Goal: Task Accomplishment & Management: Complete application form

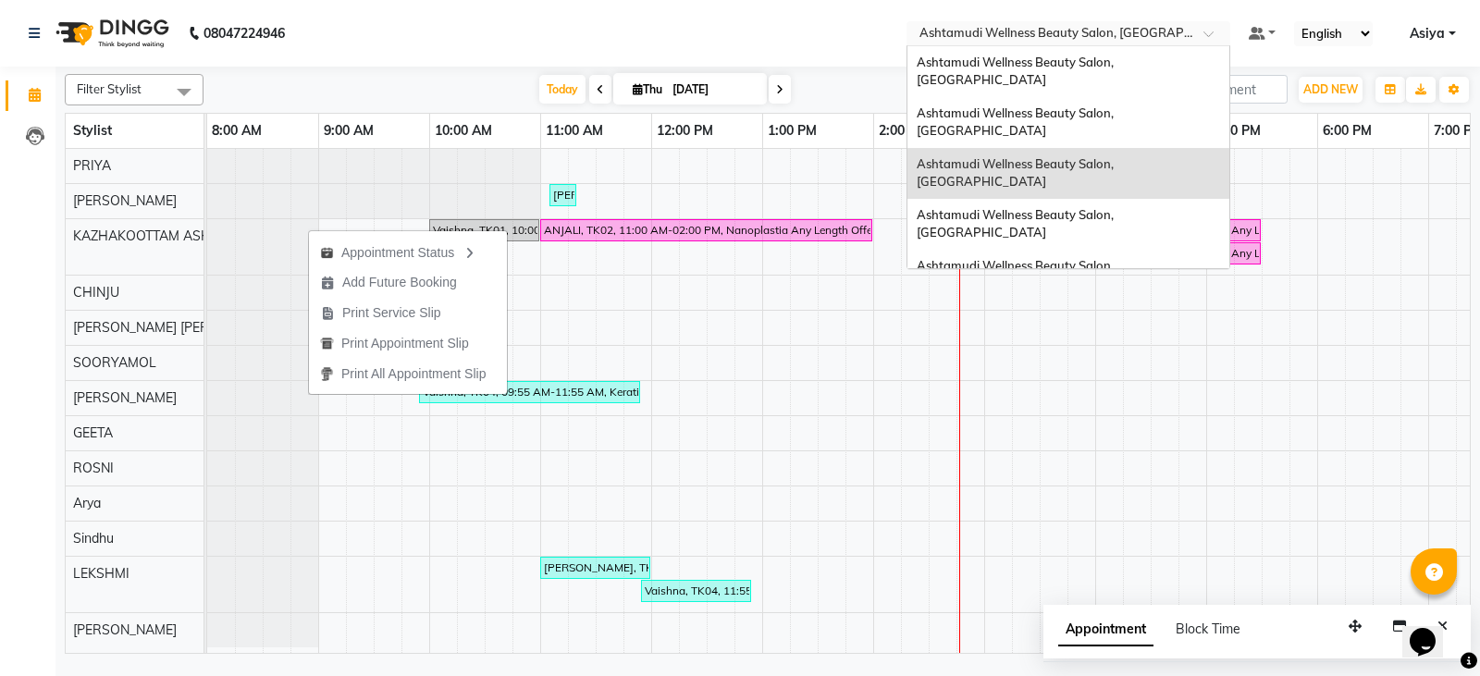
click at [1158, 30] on input "text" at bounding box center [1050, 35] width 268 height 19
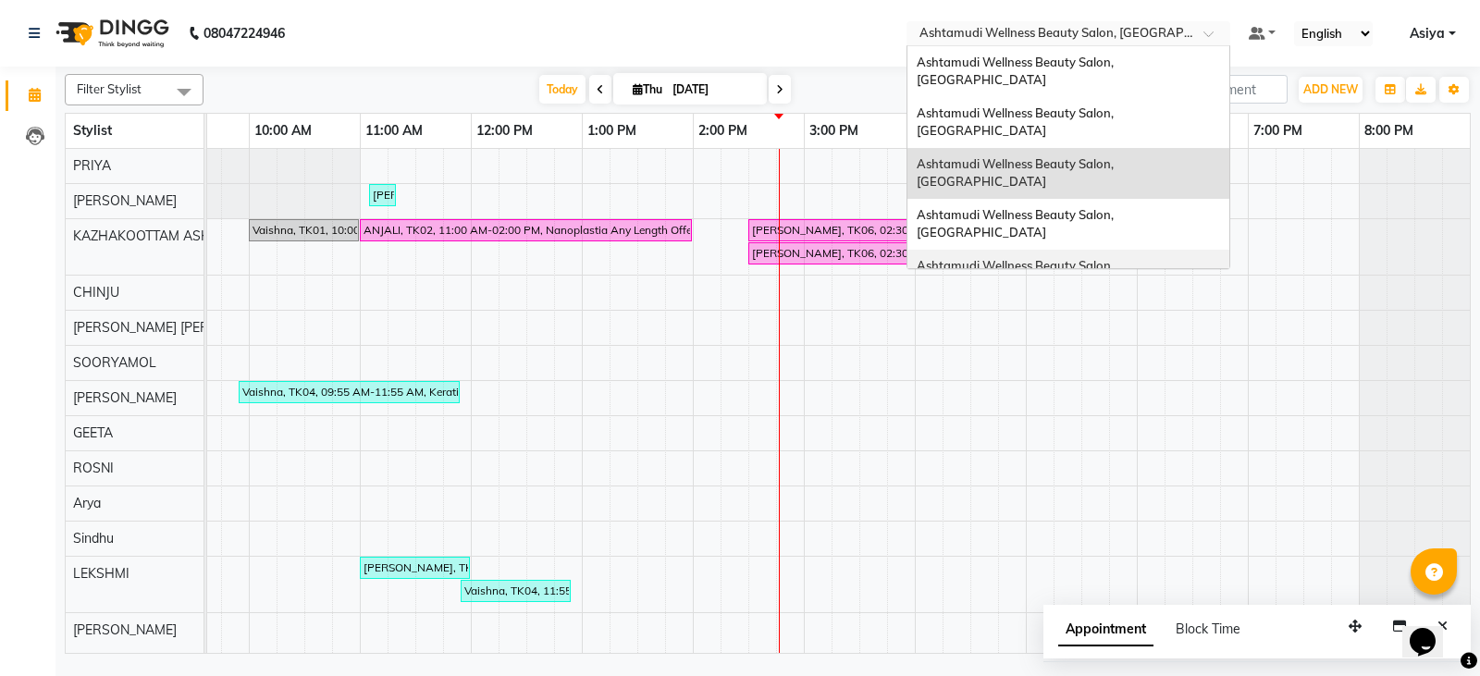
click at [1136, 250] on div "Ashtamudi Wellness Beauty Salon, [GEOGRAPHIC_DATA]" at bounding box center [1069, 275] width 322 height 51
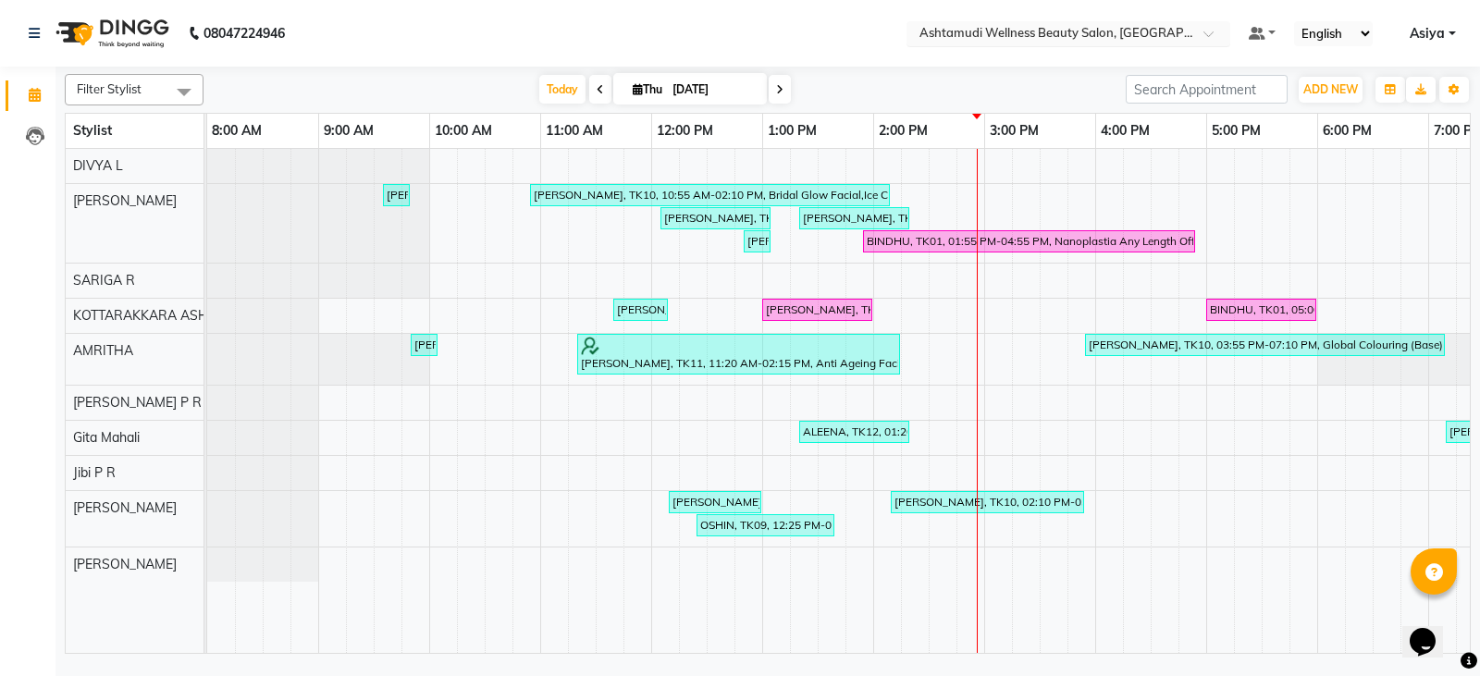
click at [1123, 37] on input "text" at bounding box center [1050, 35] width 268 height 19
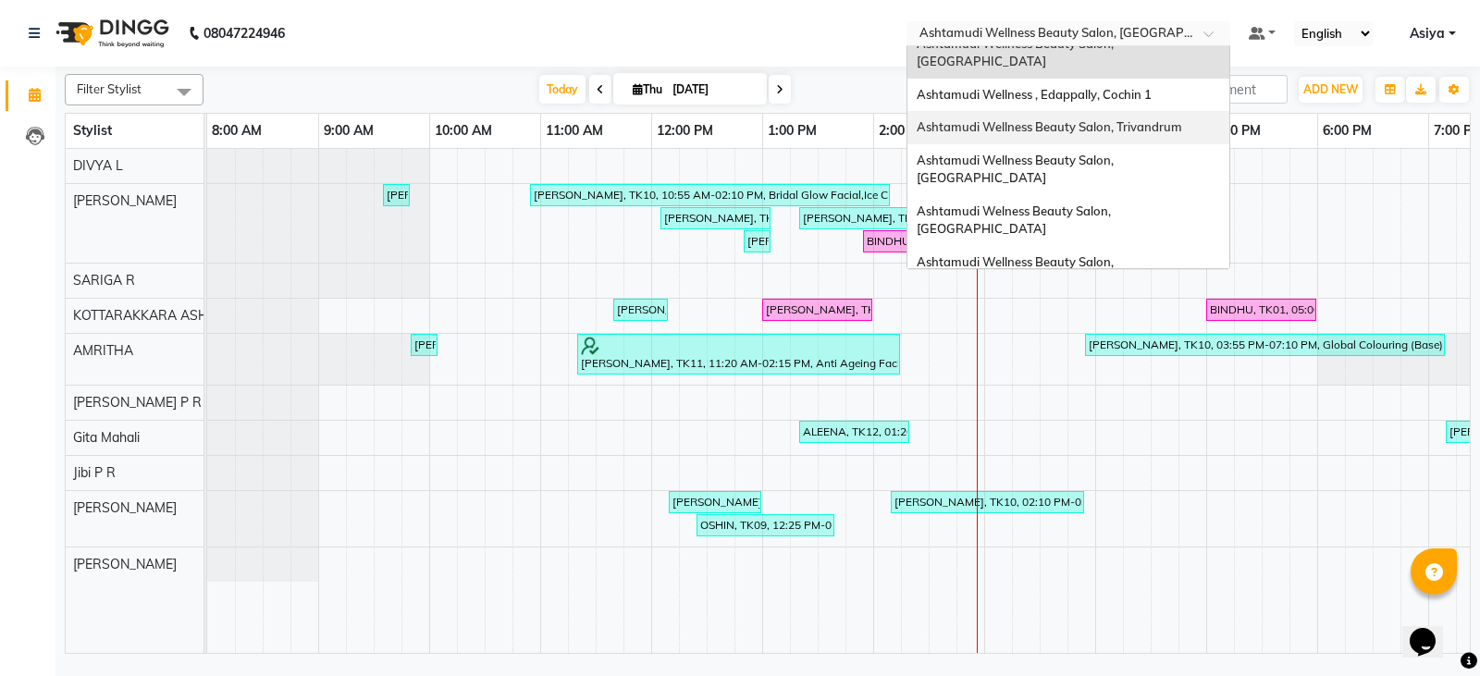
scroll to position [255, 0]
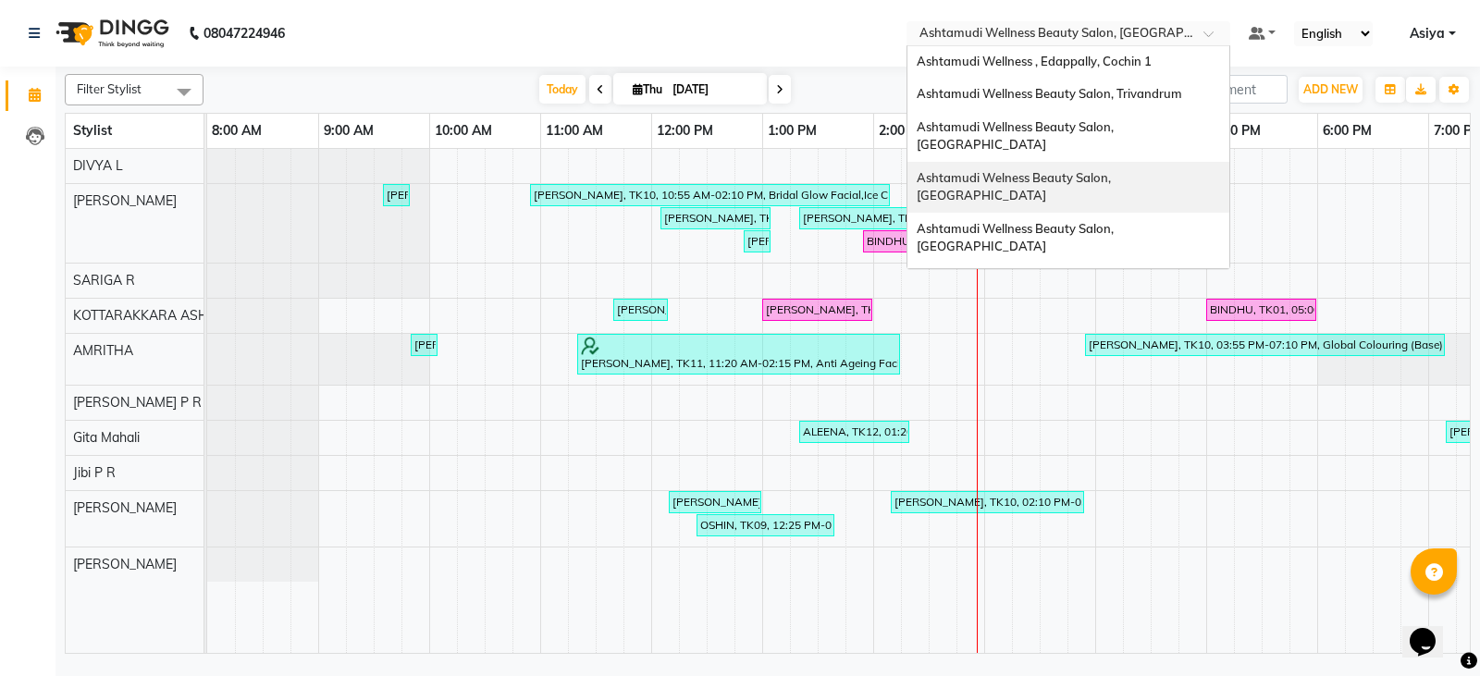
click at [1111, 170] on span "Ashtamudi Welness Beauty Salon, Chinnakkada" at bounding box center [1015, 186] width 197 height 33
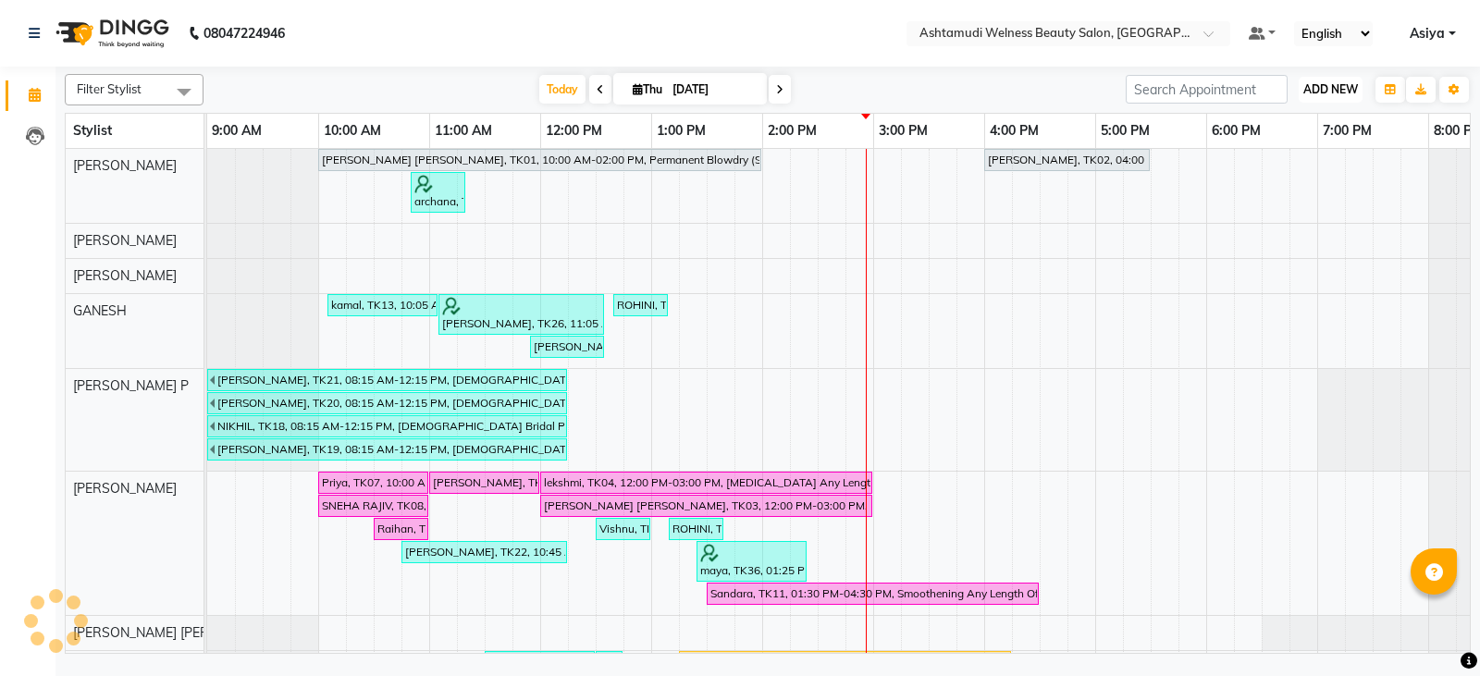
click at [1313, 91] on span "ADD NEW" at bounding box center [1331, 89] width 55 height 14
click at [1301, 121] on button "Add Appointment" at bounding box center [1289, 125] width 146 height 24
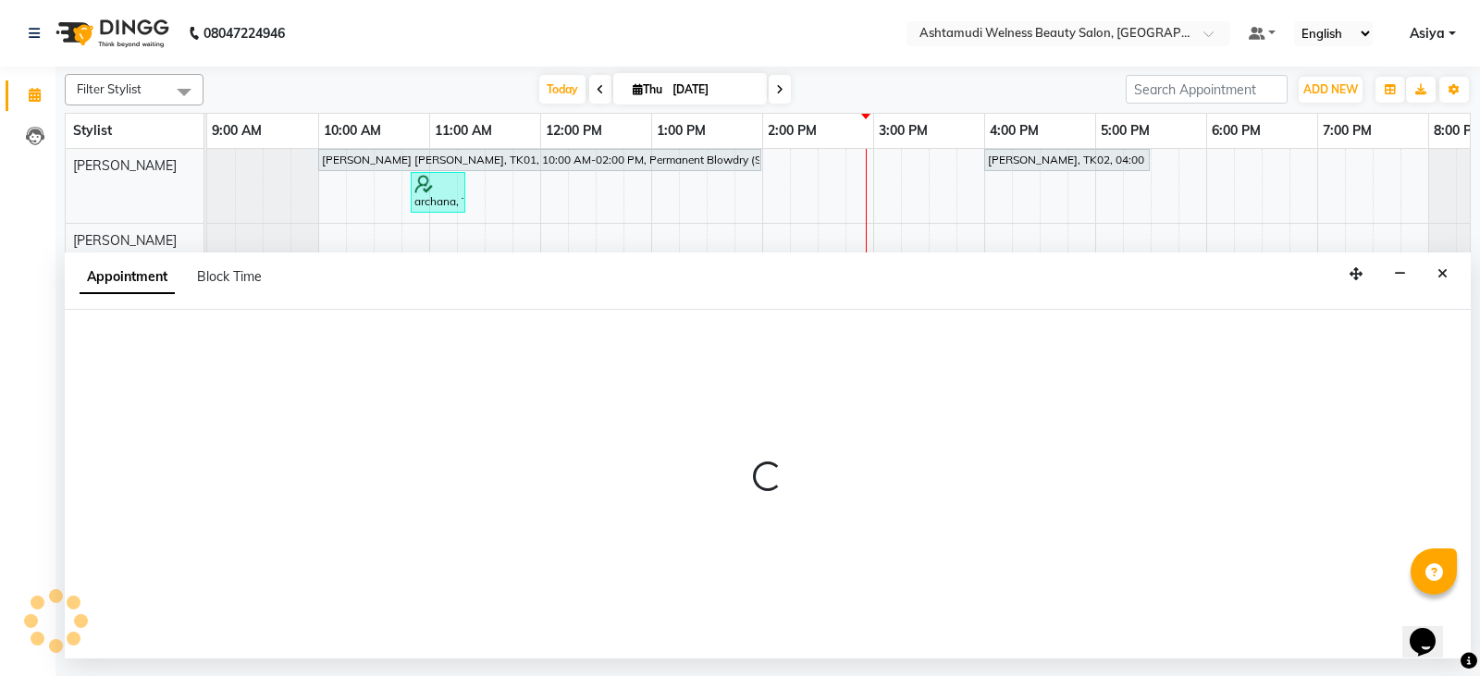
select select "600"
select select "tentative"
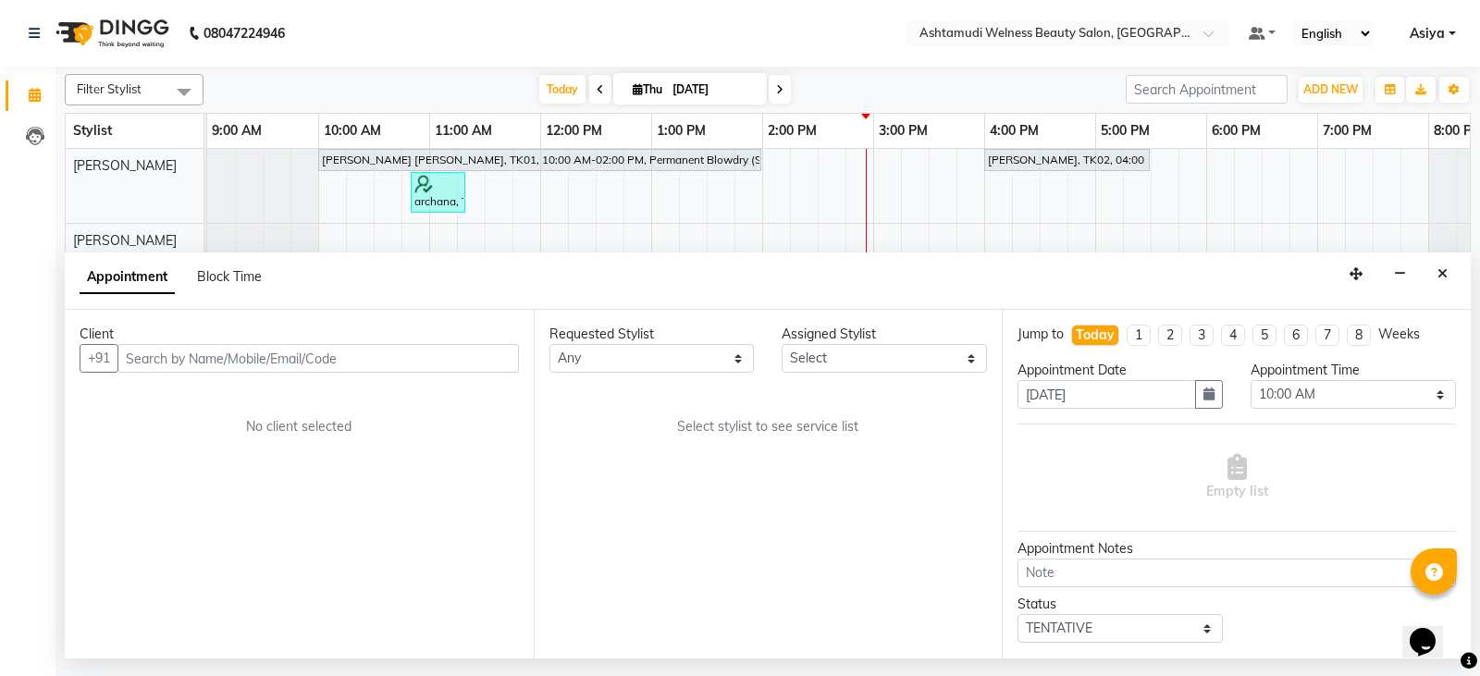
click at [192, 361] on input "text" at bounding box center [319, 358] width 402 height 29
type input "9946339625"
click at [499, 358] on span "Add Client" at bounding box center [481, 358] width 62 height 17
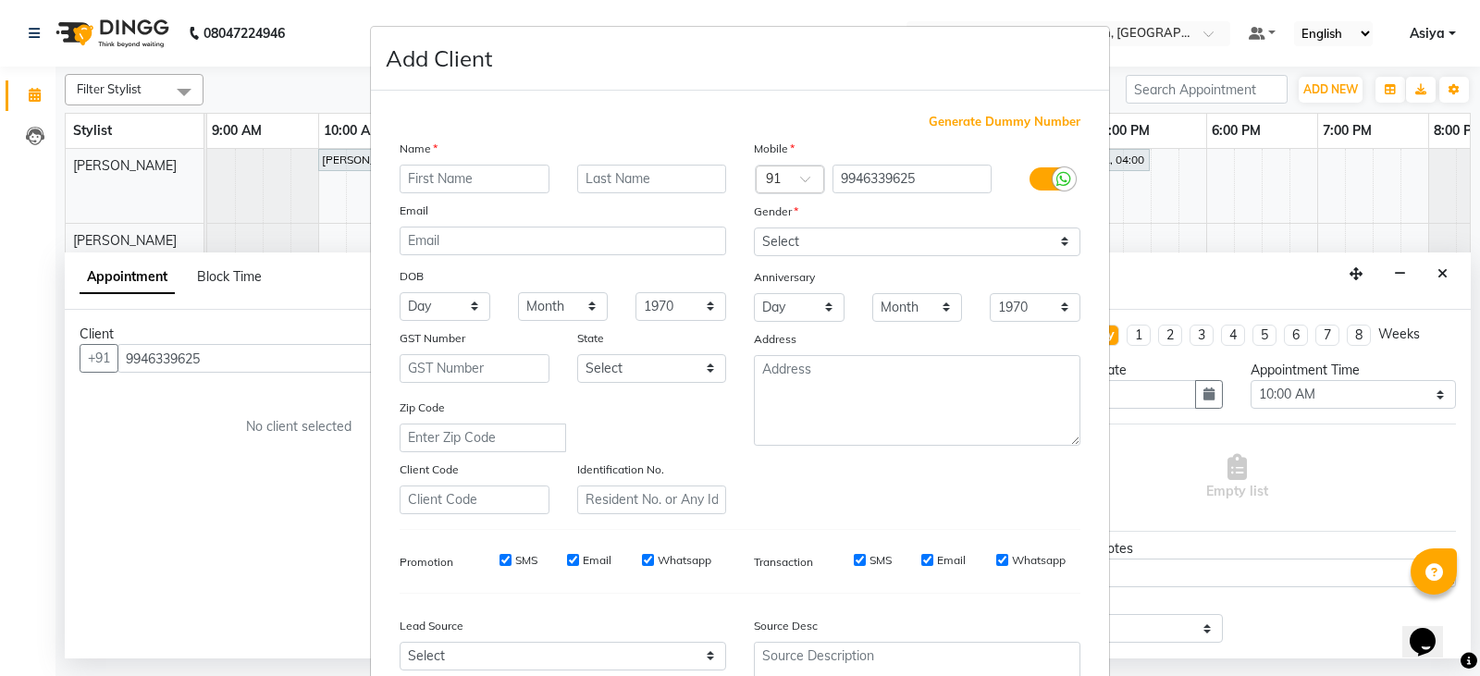
click at [515, 175] on input "text" at bounding box center [475, 179] width 150 height 29
type input "Saboora"
click at [794, 248] on select "Select Male Female Other Prefer Not To Say" at bounding box center [917, 242] width 327 height 29
select select "female"
click at [754, 228] on select "Select Male Female Other Prefer Not To Say" at bounding box center [917, 242] width 327 height 29
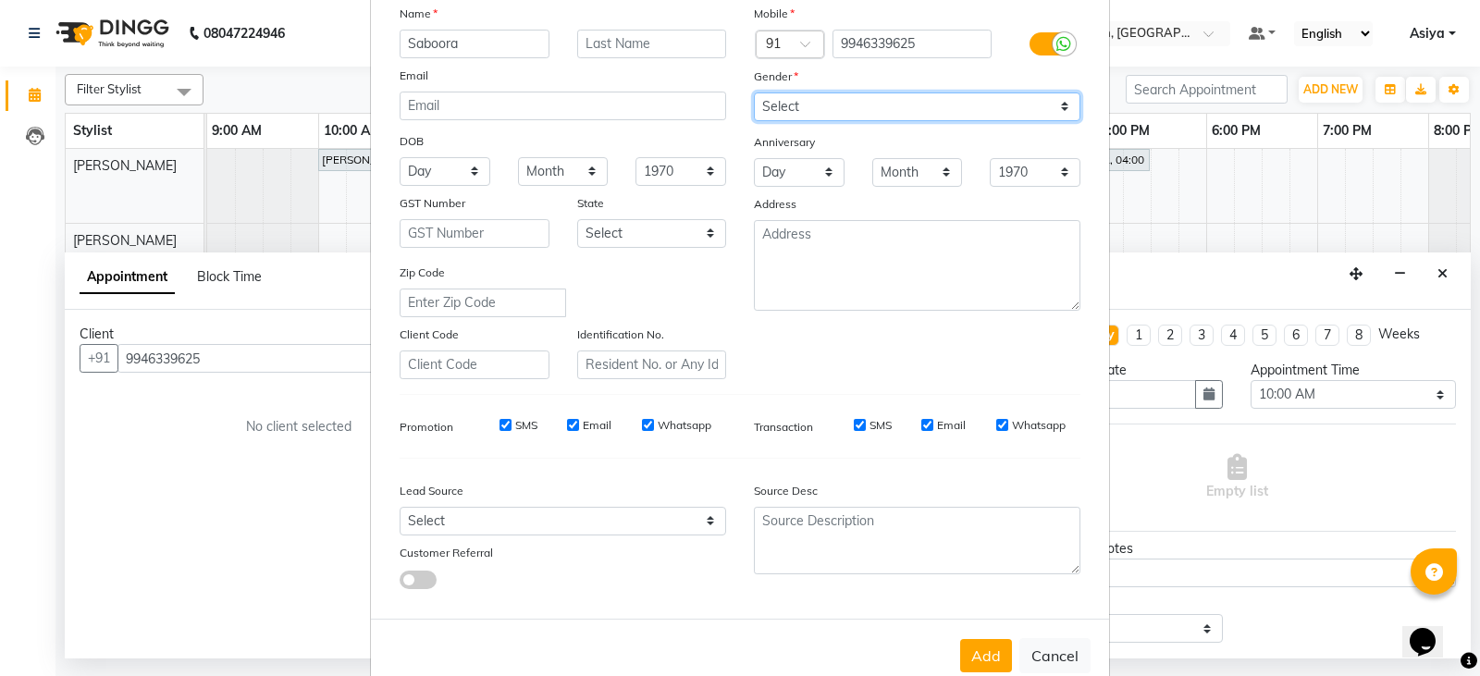
scroll to position [178, 0]
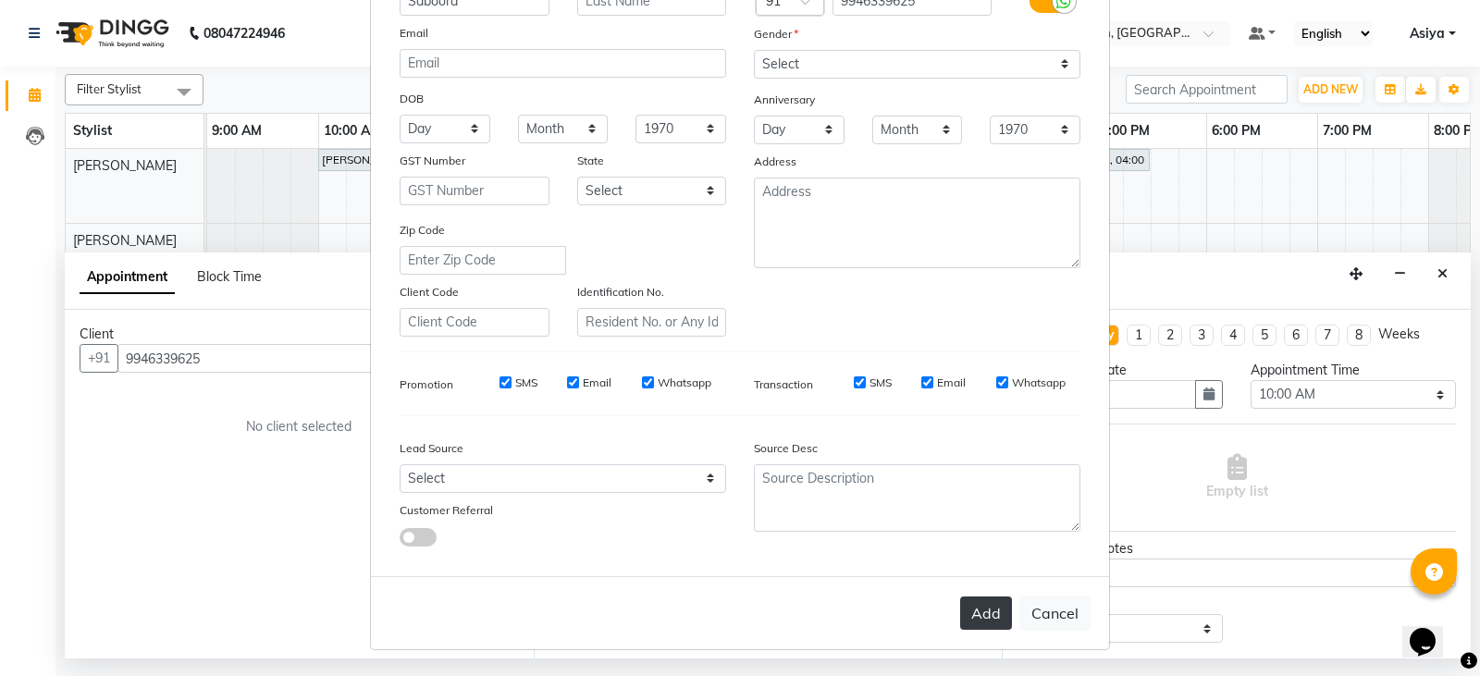
click at [993, 609] on button "Add" at bounding box center [986, 613] width 52 height 33
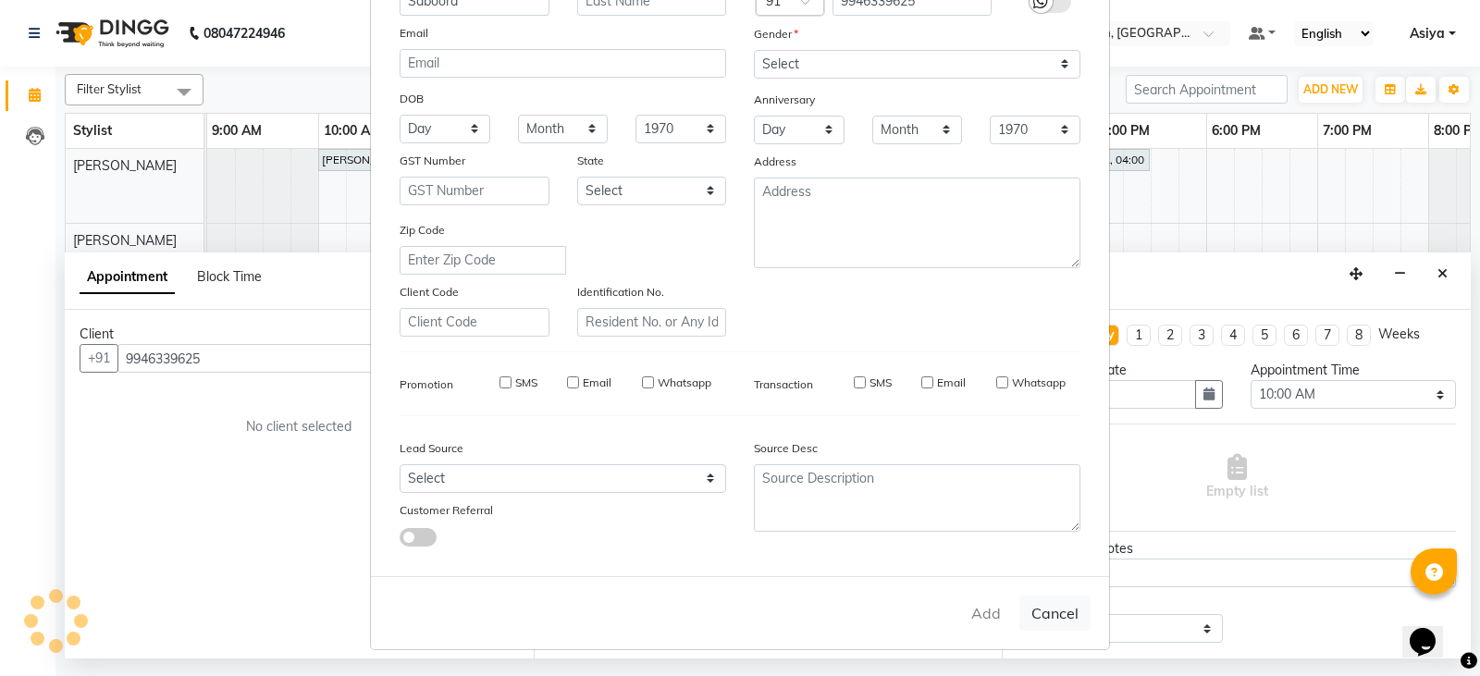
type input "99******25"
select select
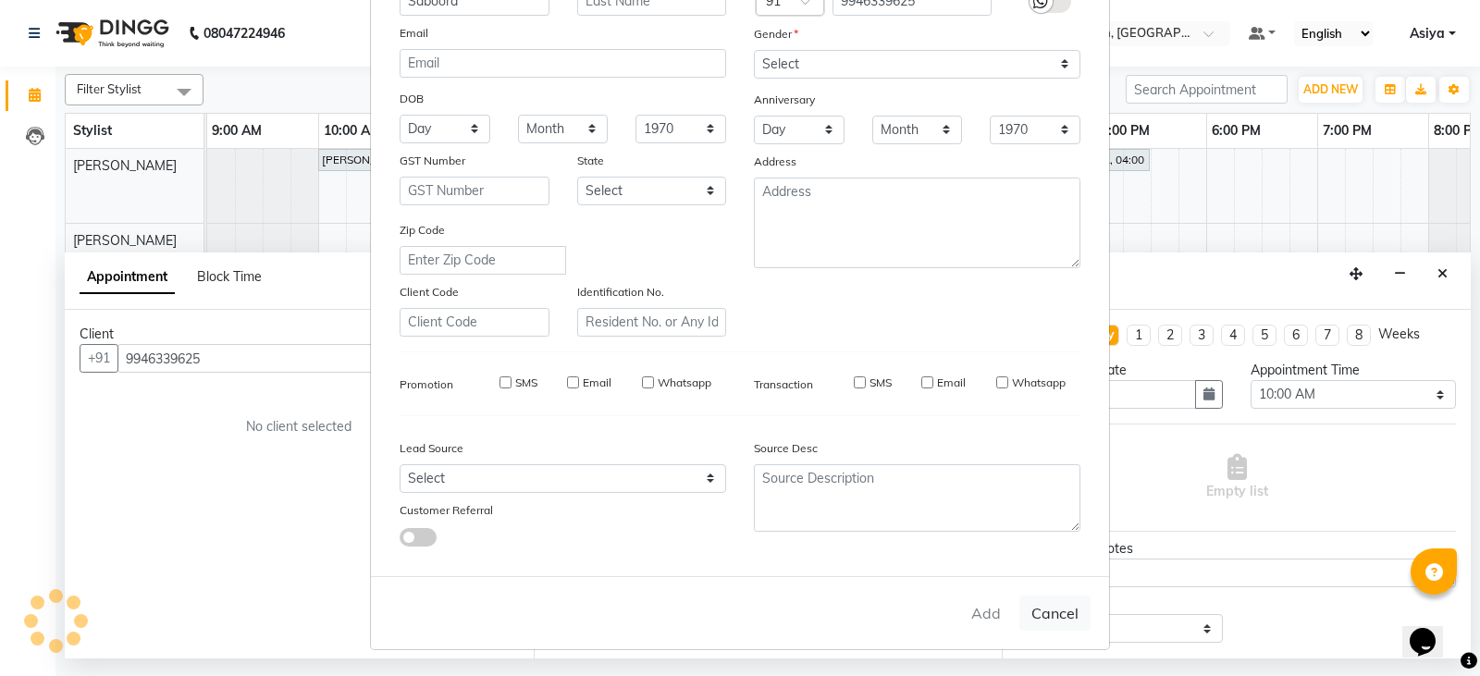
select select
checkbox input "false"
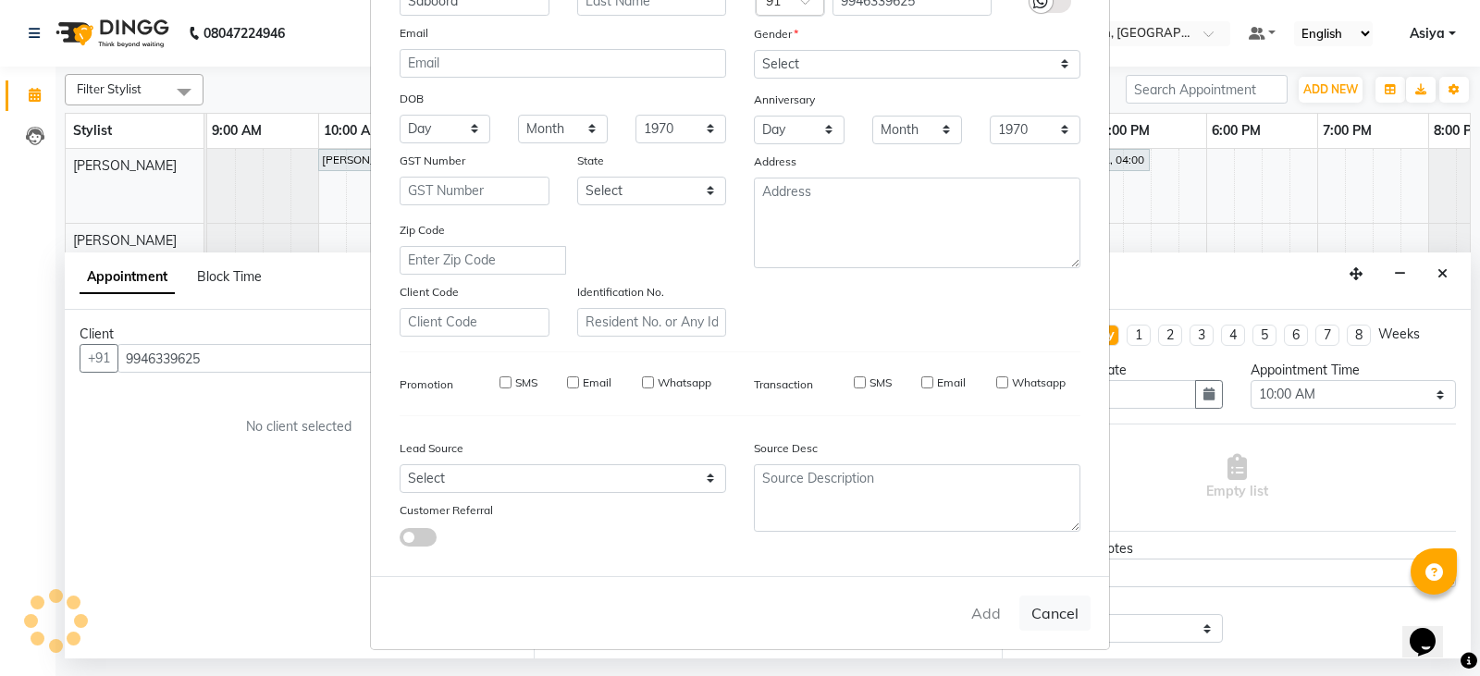
checkbox input "false"
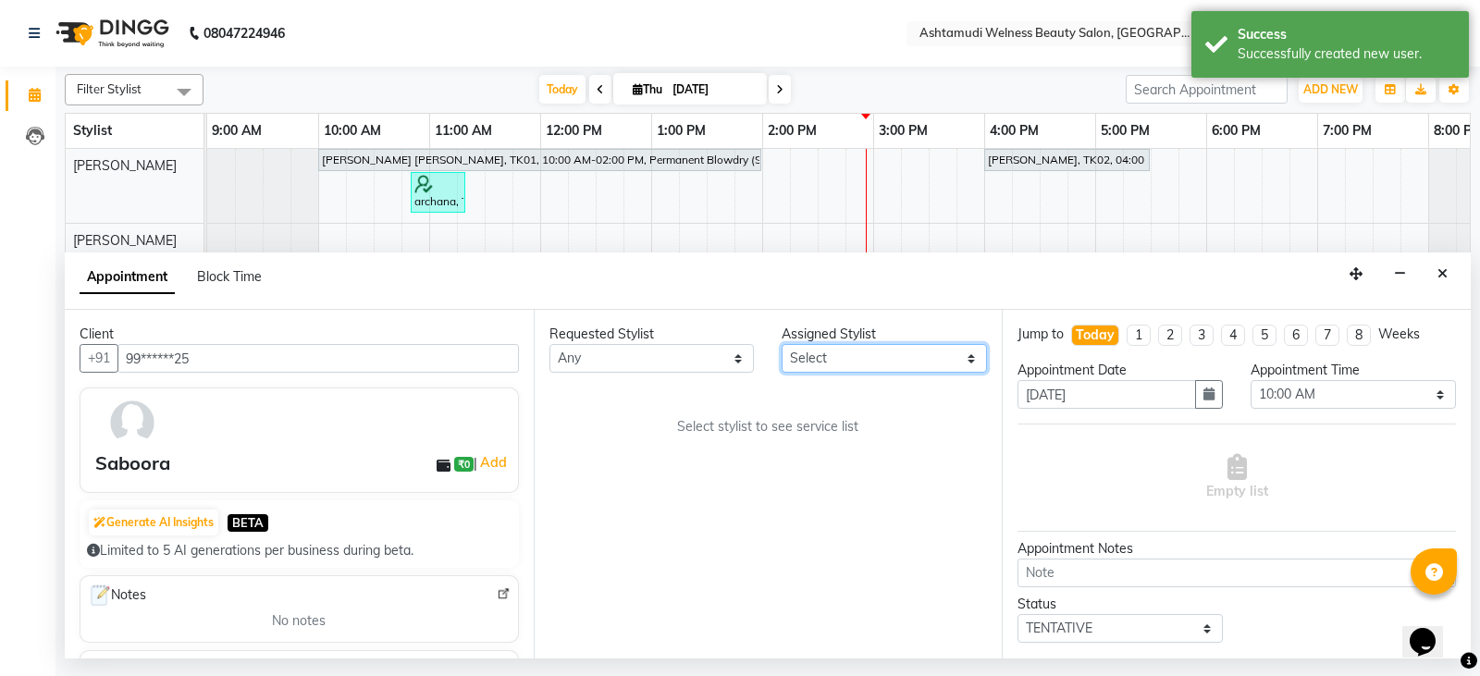
click at [857, 356] on select "Select ADITHYA TAMANG Admin ALTHAF Anitha ATHIRA SANAL BETZA M BINU DEVIKA GANE…" at bounding box center [884, 358] width 205 height 29
select select "25976"
click at [782, 344] on select "Select ADITHYA TAMANG Admin ALTHAF Anitha ATHIRA SANAL BETZA M BINU DEVIKA GANE…" at bounding box center [884, 358] width 205 height 29
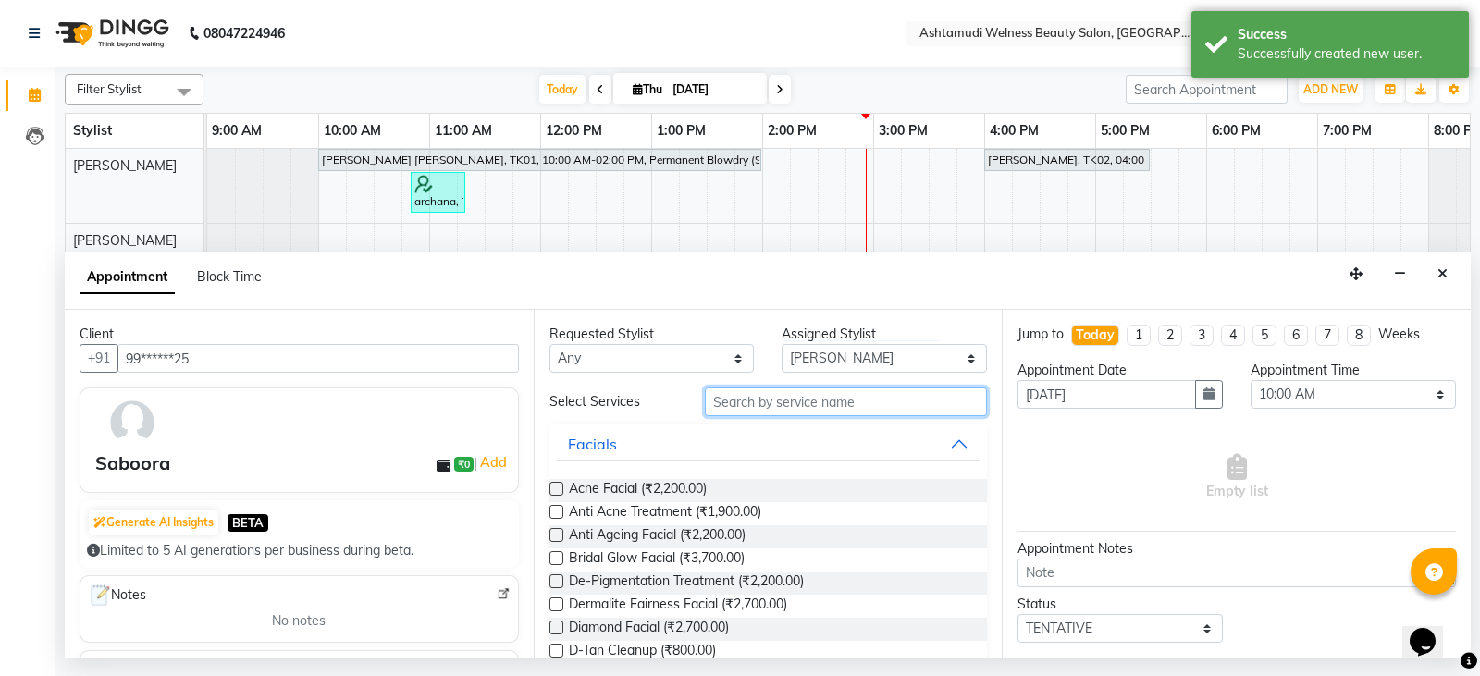
click at [715, 402] on input "text" at bounding box center [846, 402] width 283 height 29
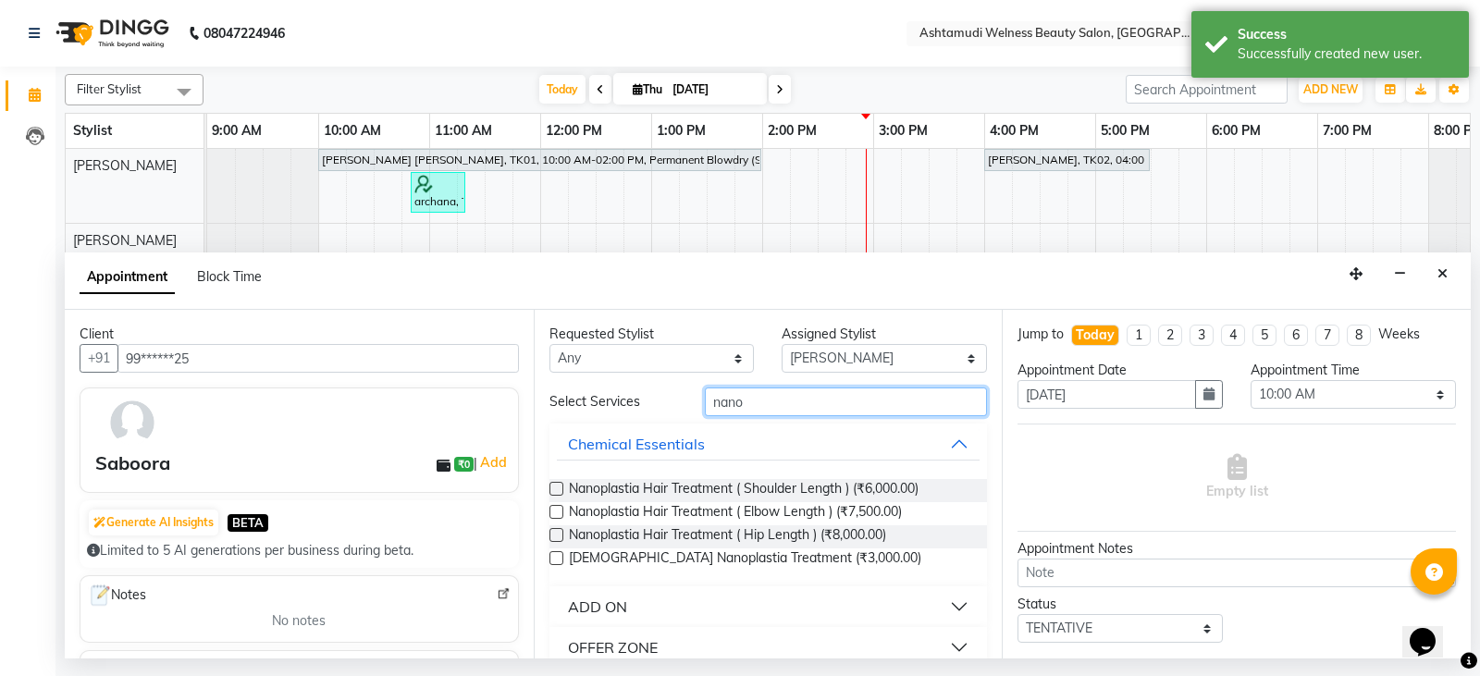
type input "nano"
click at [601, 615] on div "ADD ON" at bounding box center [597, 607] width 59 height 22
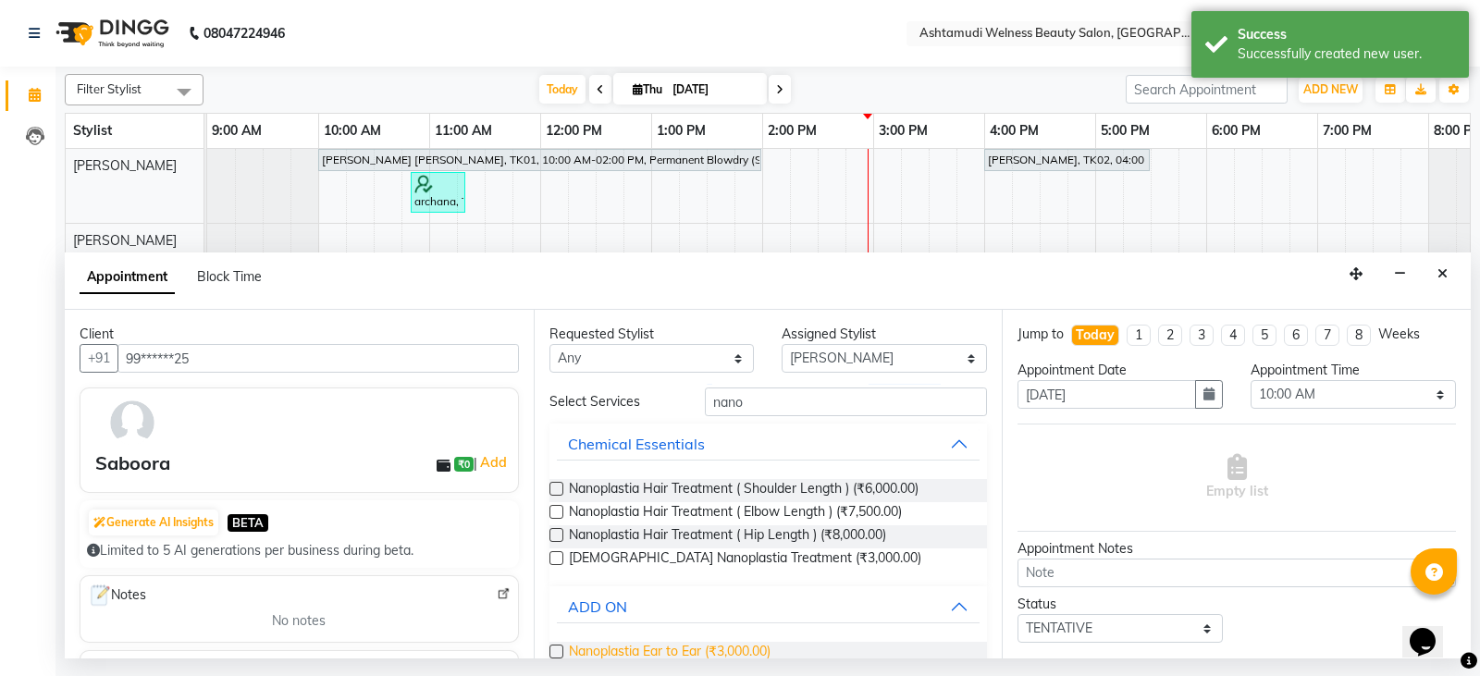
click at [601, 649] on span "Nanoplastia Ear to Ear (₹3,000.00)" at bounding box center [670, 653] width 202 height 23
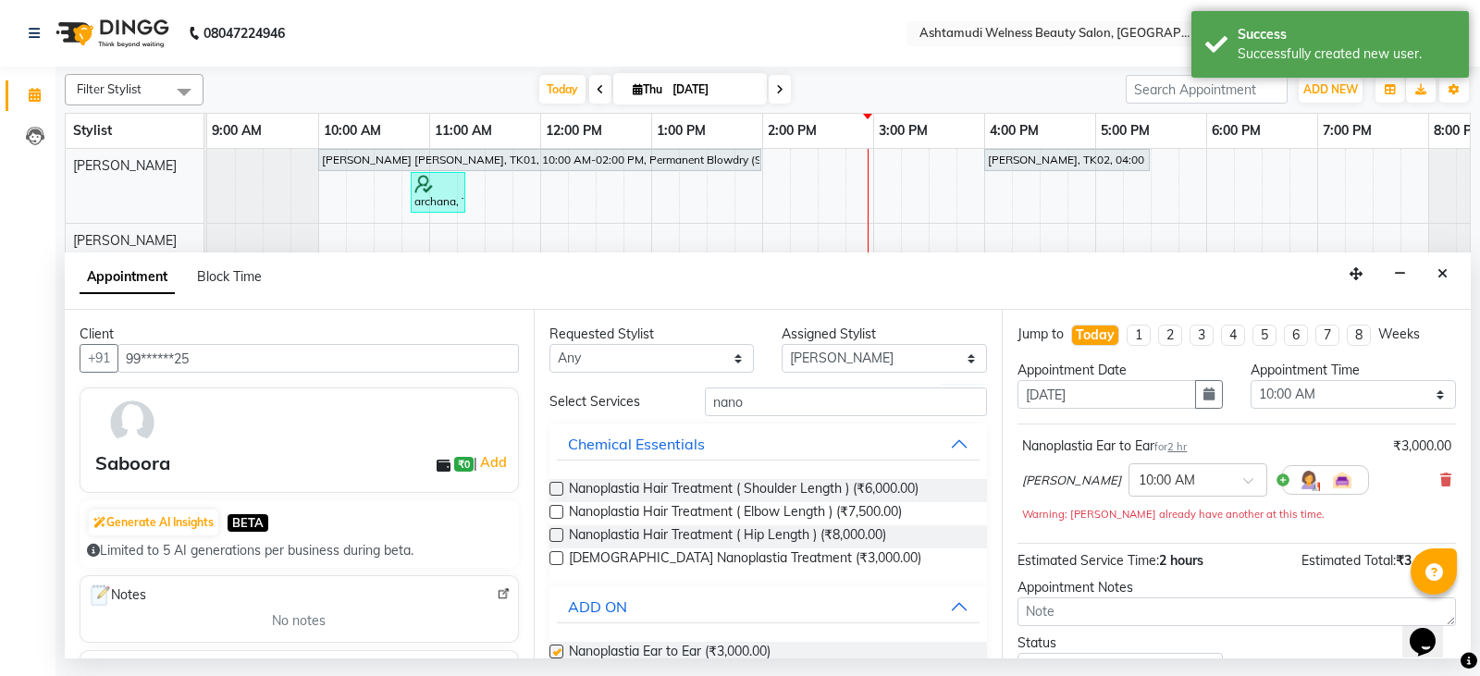
checkbox input "false"
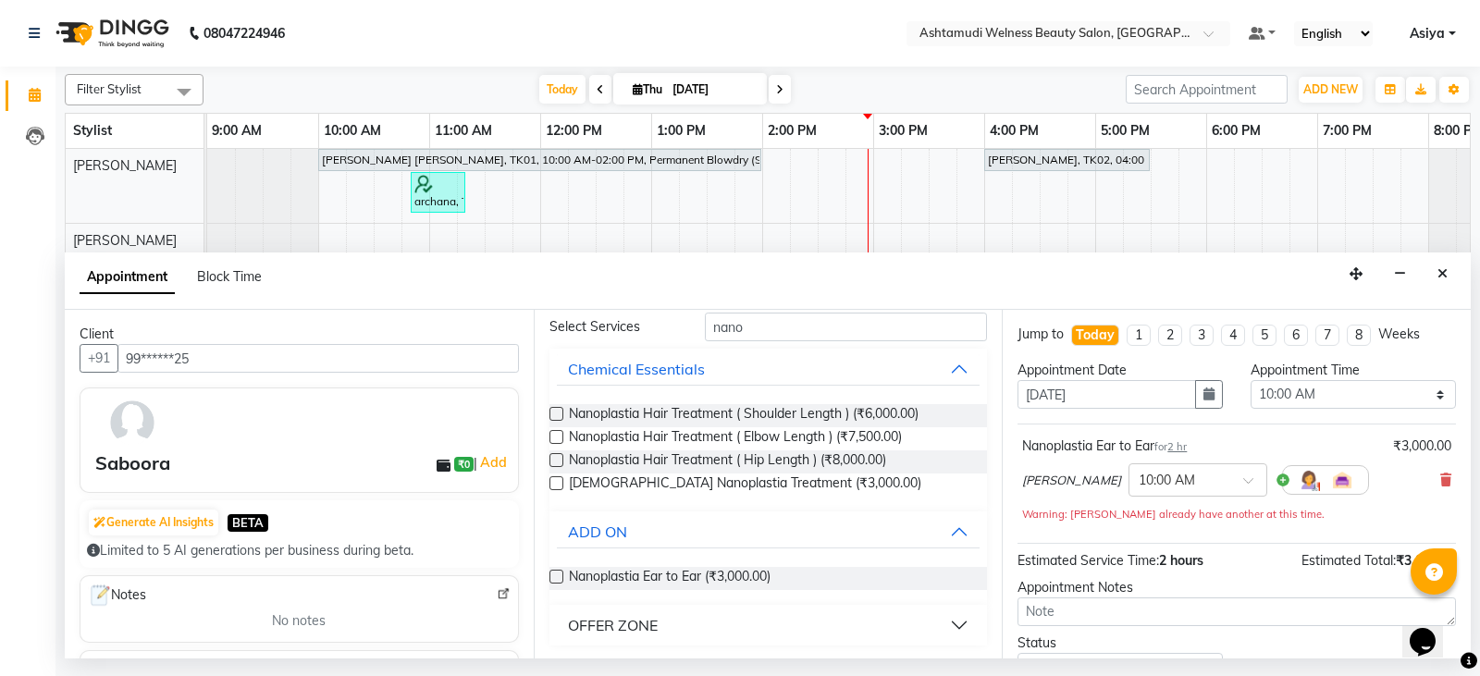
scroll to position [77, 0]
click at [631, 628] on div "OFFER ZONE" at bounding box center [613, 624] width 90 height 22
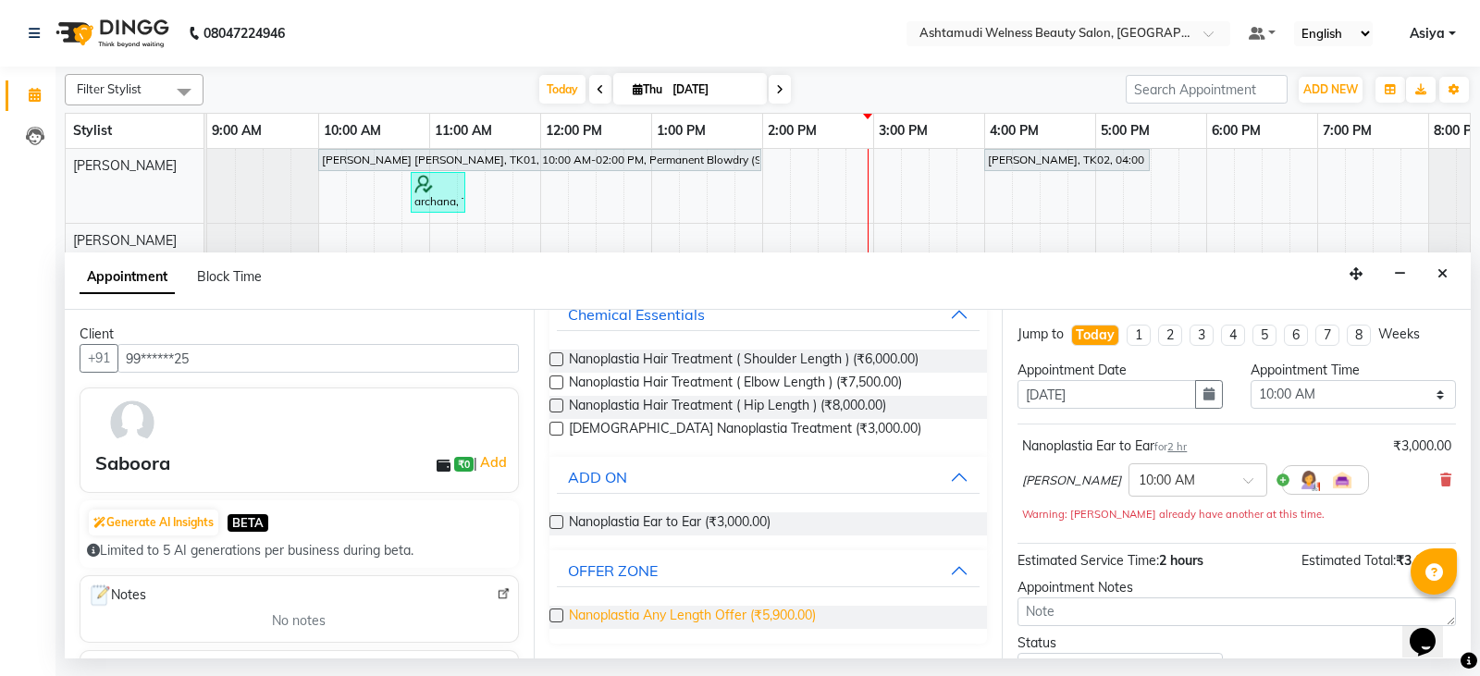
click at [643, 611] on span "Nanoplastia Any Length Offer (₹5,900.00)" at bounding box center [692, 617] width 247 height 23
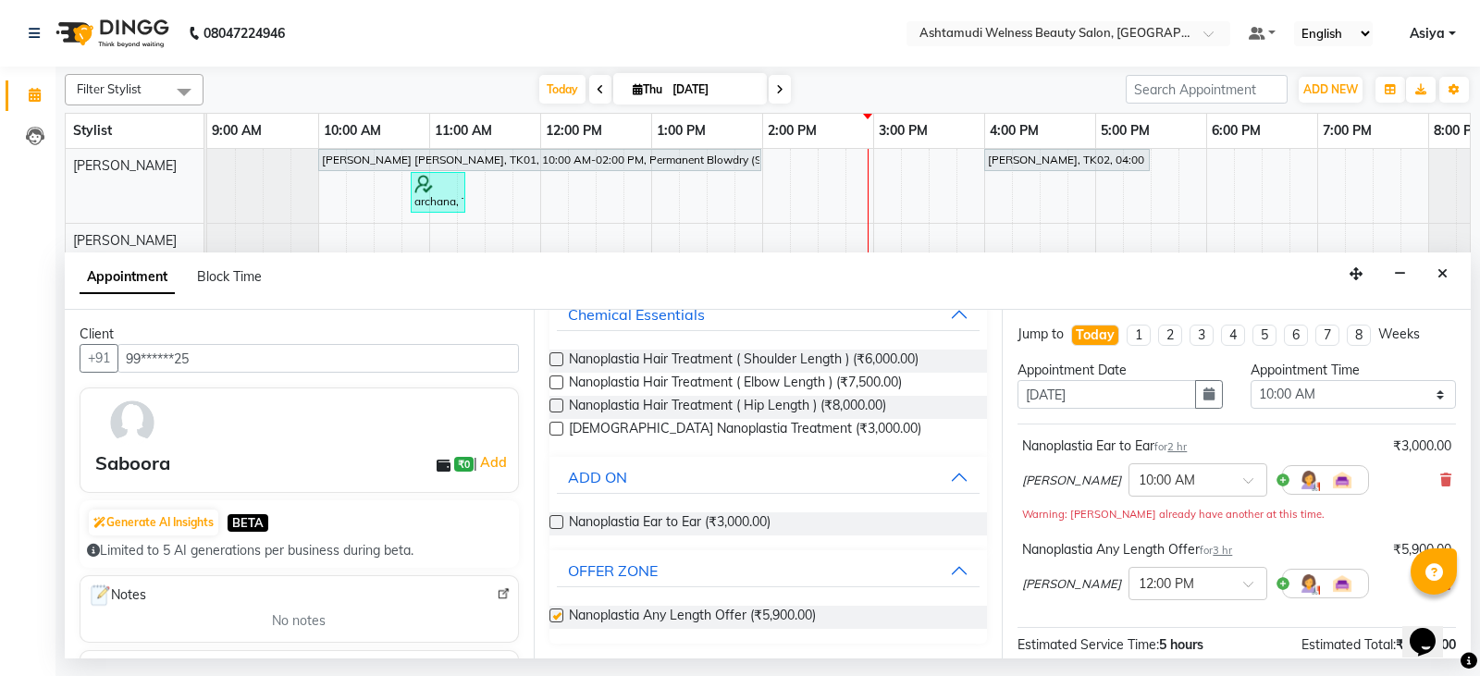
checkbox input "false"
click at [638, 529] on span "Nanoplastia Ear to Ear (₹3,000.00)" at bounding box center [670, 524] width 202 height 23
checkbox input "false"
click at [1438, 473] on div "Nanoplastia Ear to Ear for 2 hr ₹3,000.00 KOLLAM ASHTAMUDI × 10:00 AM Warning: …" at bounding box center [1237, 480] width 439 height 96
click at [1441, 485] on icon at bounding box center [1446, 480] width 11 height 13
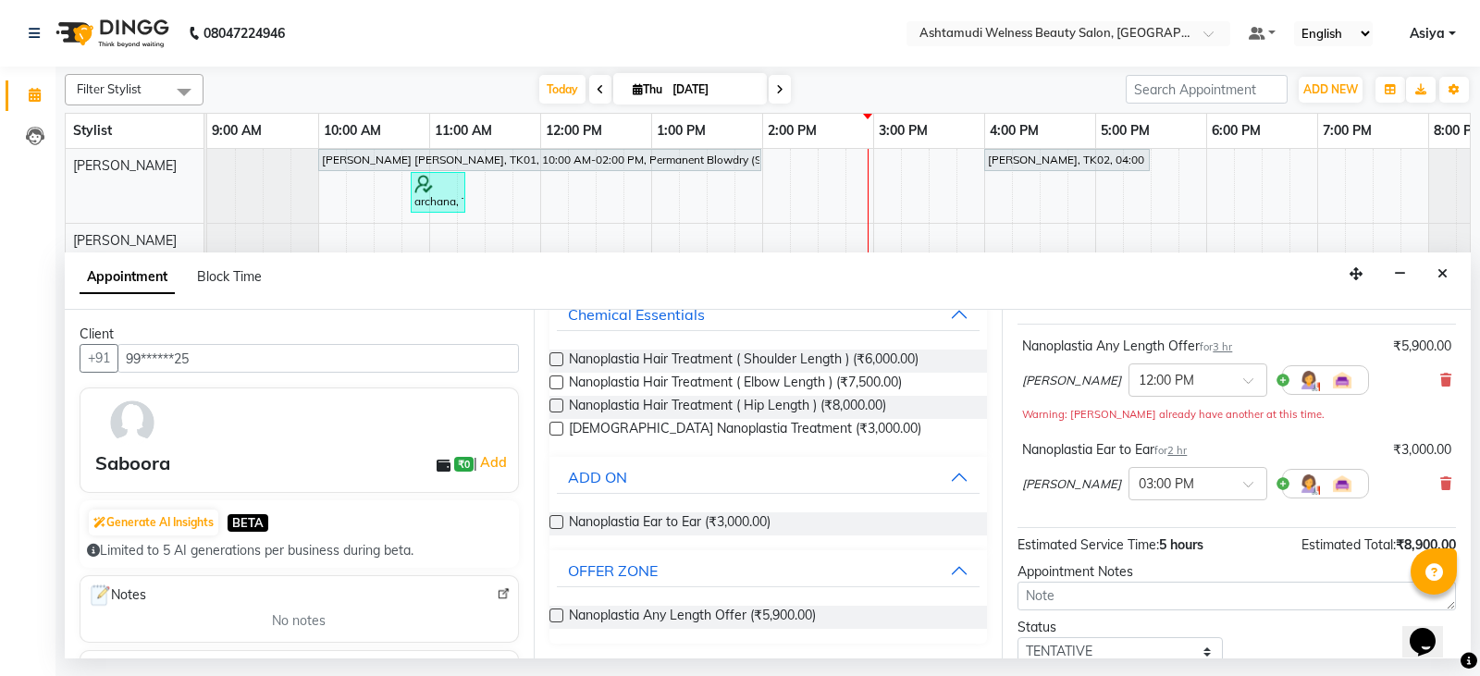
scroll to position [193, 0]
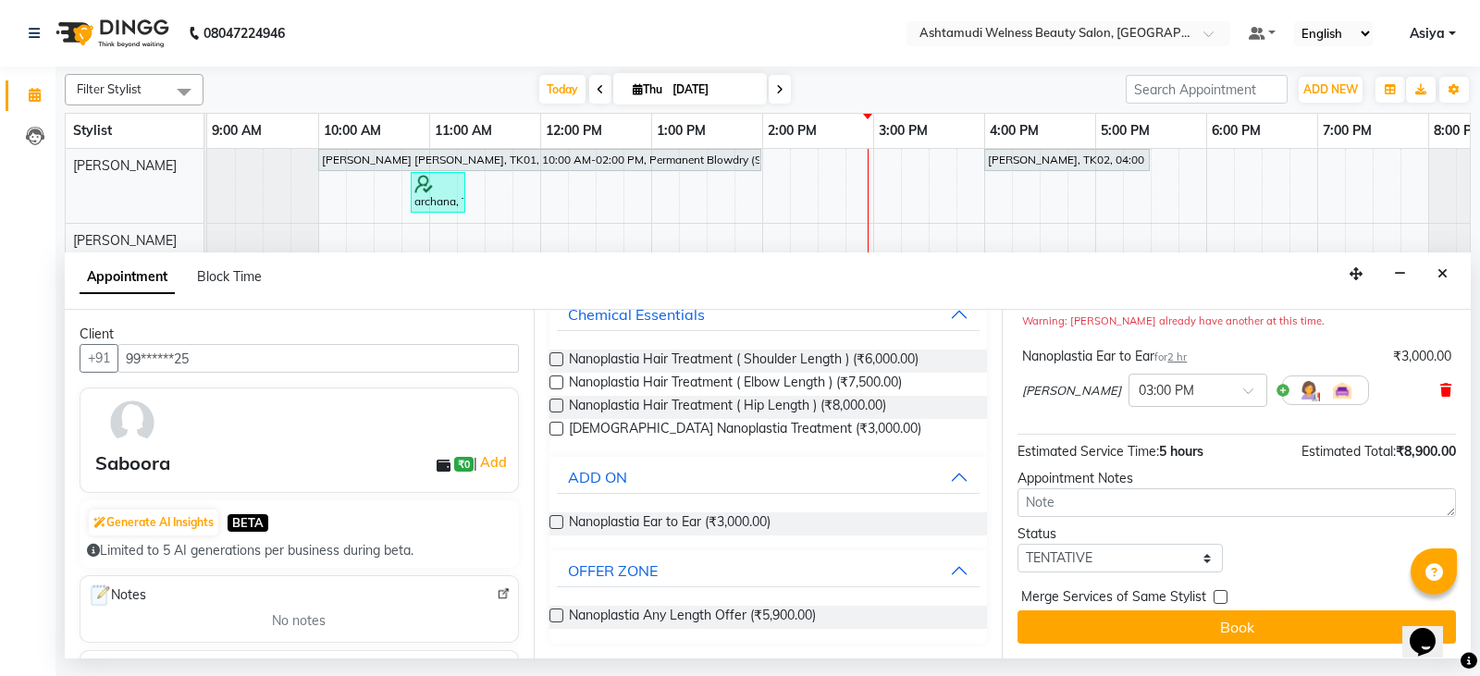
click at [1441, 397] on span at bounding box center [1446, 390] width 11 height 19
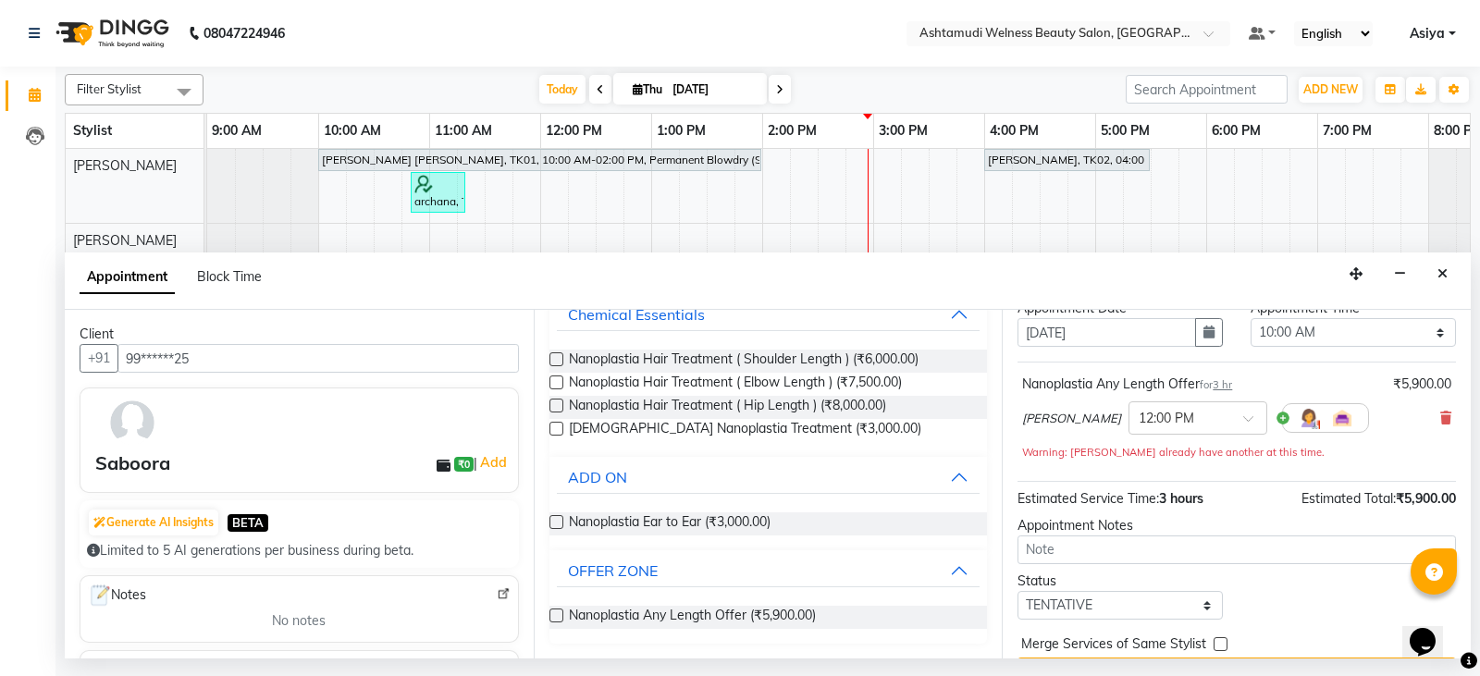
scroll to position [0, 0]
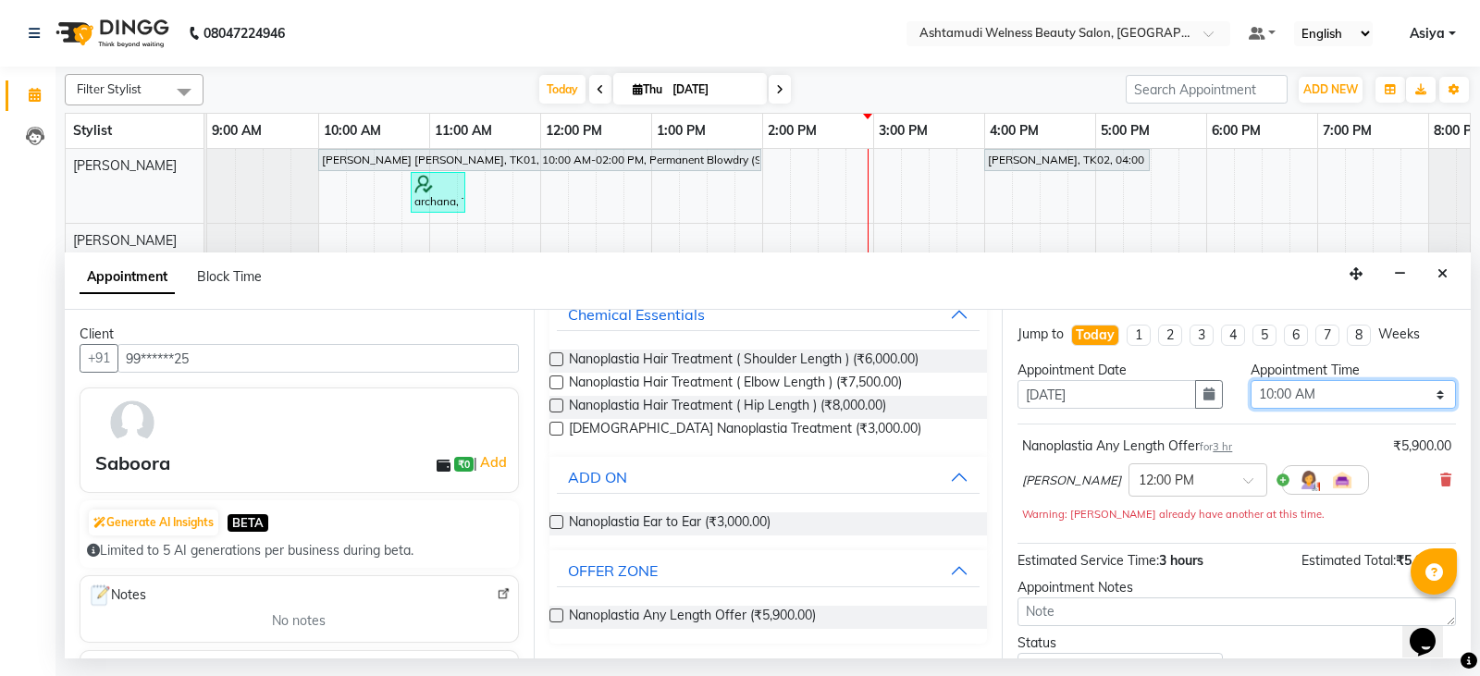
click at [1333, 385] on select "Select 10:00 AM 10:15 AM 10:30 AM 10:45 AM 11:00 AM 11:15 AM 11:30 AM 11:45 AM …" at bounding box center [1353, 394] width 205 height 29
click at [1251, 380] on select "Select 10:00 AM 10:15 AM 10:30 AM 10:45 AM 11:00 AM 11:15 AM 11:30 AM 11:45 AM …" at bounding box center [1353, 394] width 205 height 29
click at [1206, 400] on icon "button" at bounding box center [1209, 394] width 11 height 13
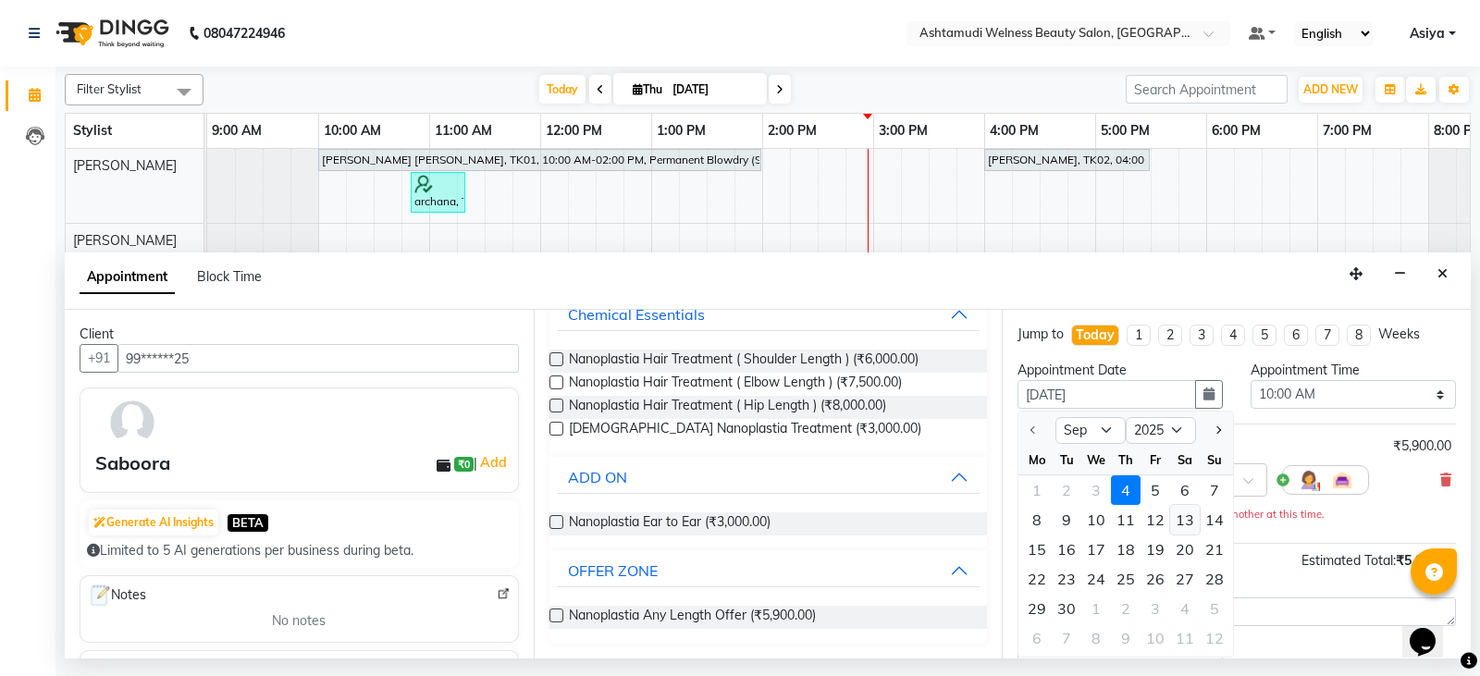
click at [1186, 522] on div "13" at bounding box center [1186, 520] width 30 height 30
type input "[DATE]"
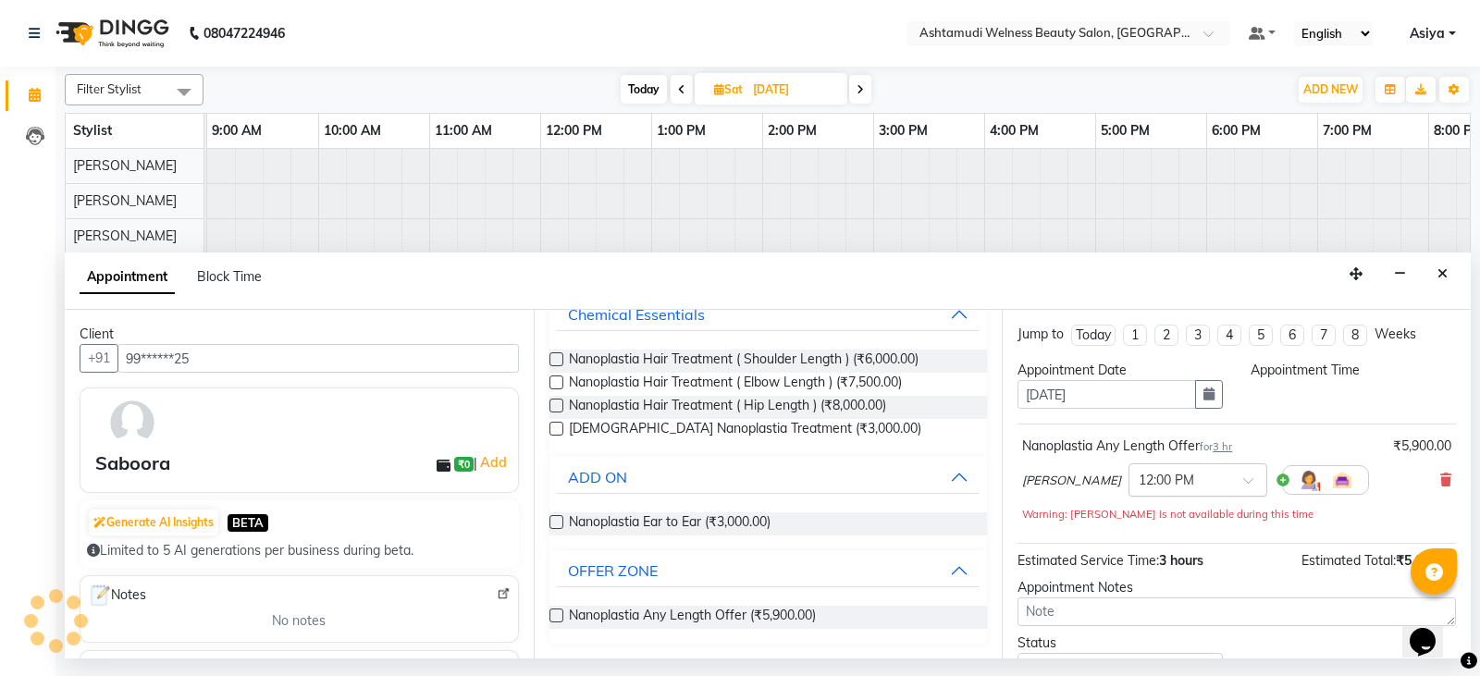
select select "600"
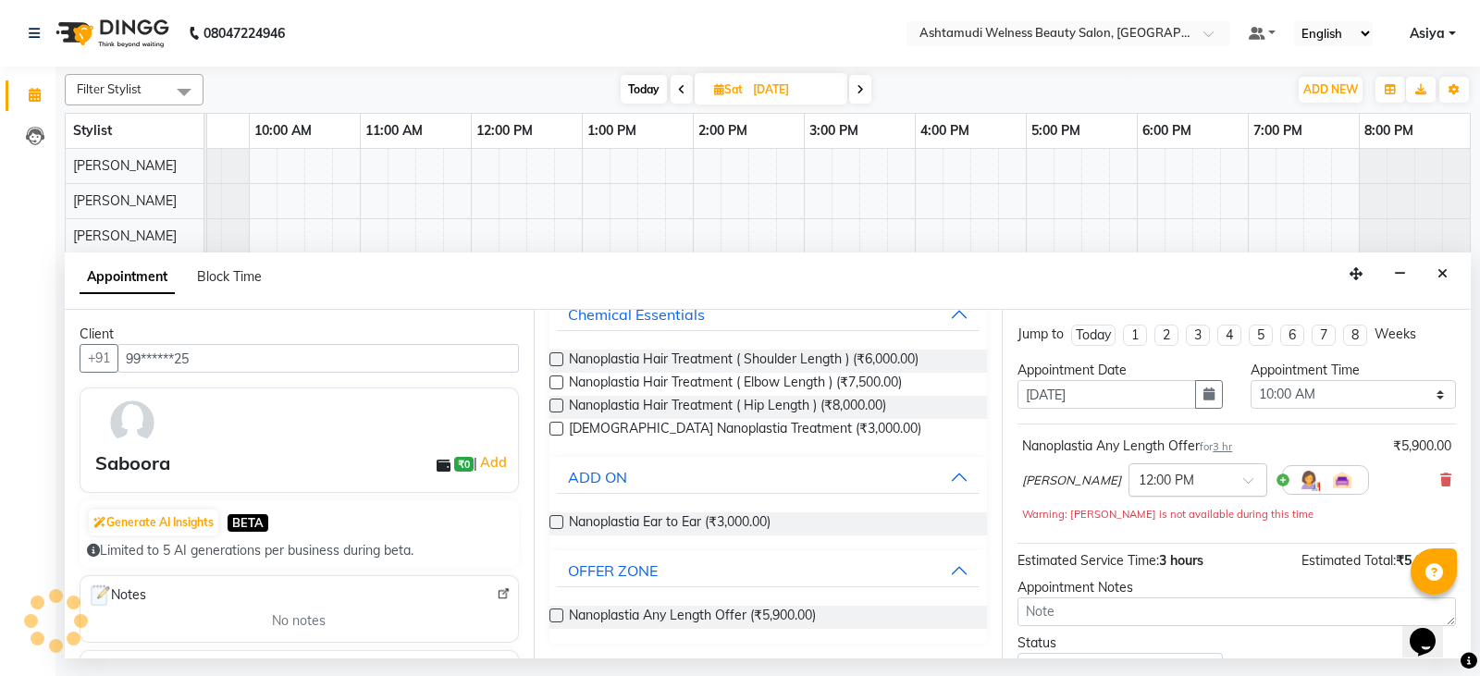
scroll to position [109, 0]
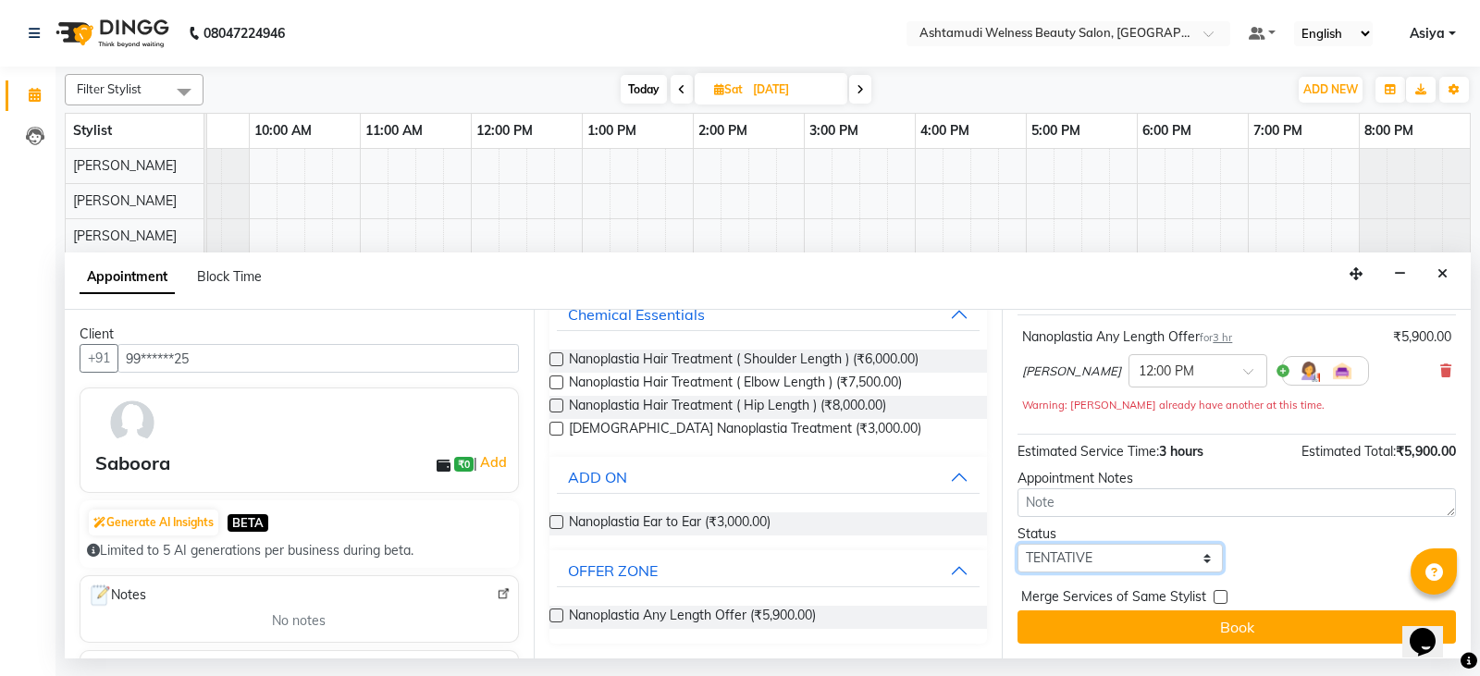
click at [1063, 559] on select "Select TENTATIVE CONFIRM UPCOMING" at bounding box center [1120, 558] width 205 height 29
select select "confirm booking"
click at [1018, 544] on select "Select TENTATIVE CONFIRM UPCOMING" at bounding box center [1120, 558] width 205 height 29
click at [1077, 648] on div "Jump to Today 1 2 3 4 5 6 7 8 Weeks Appointment Date 13-09-2025 Appointment Tim…" at bounding box center [1236, 484] width 469 height 349
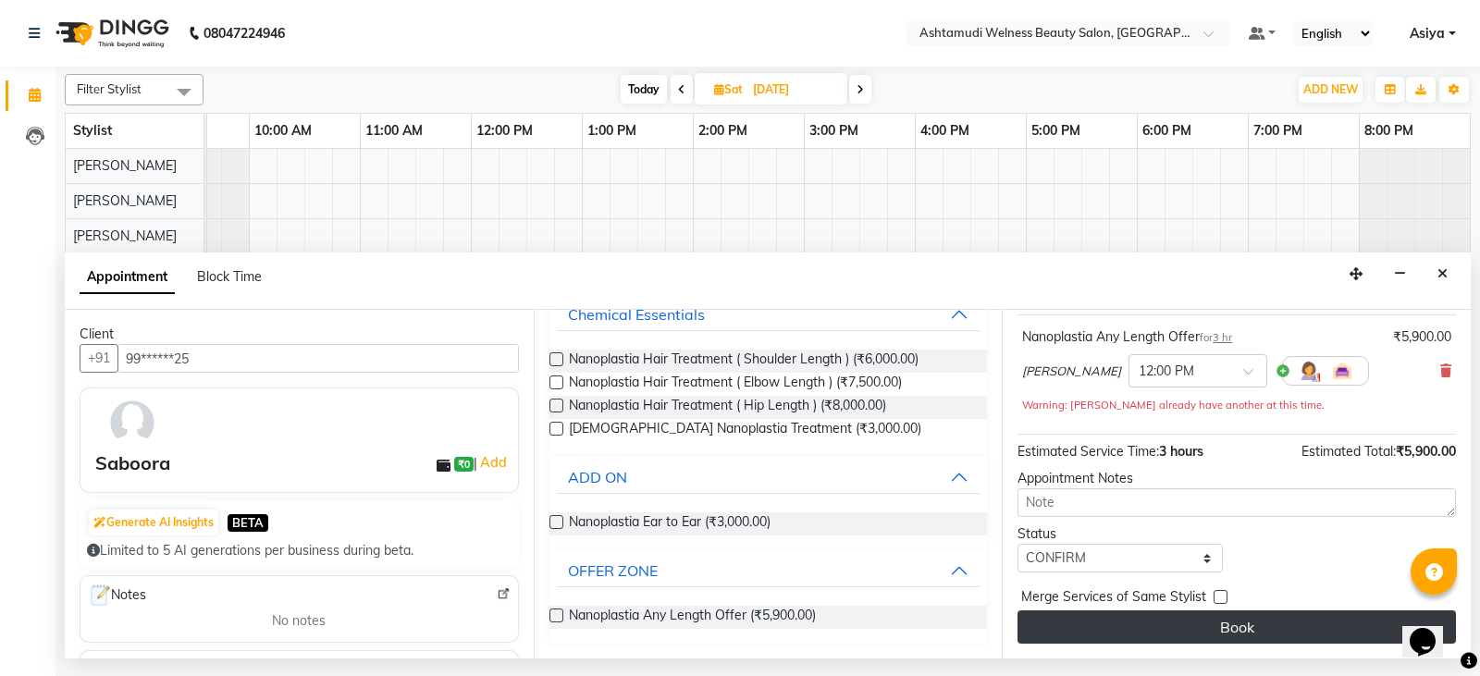
click at [1091, 626] on button "Book" at bounding box center [1237, 627] width 439 height 33
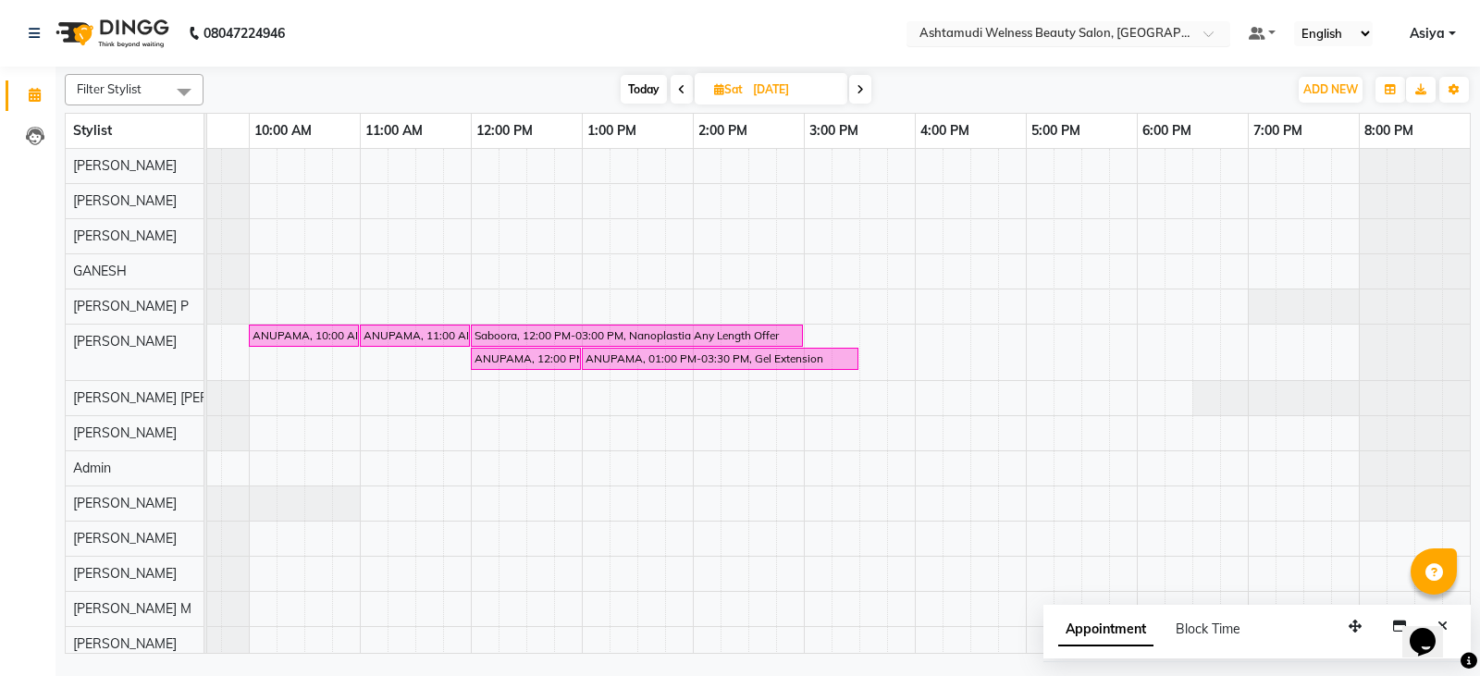
click at [1101, 29] on input "text" at bounding box center [1050, 35] width 268 height 19
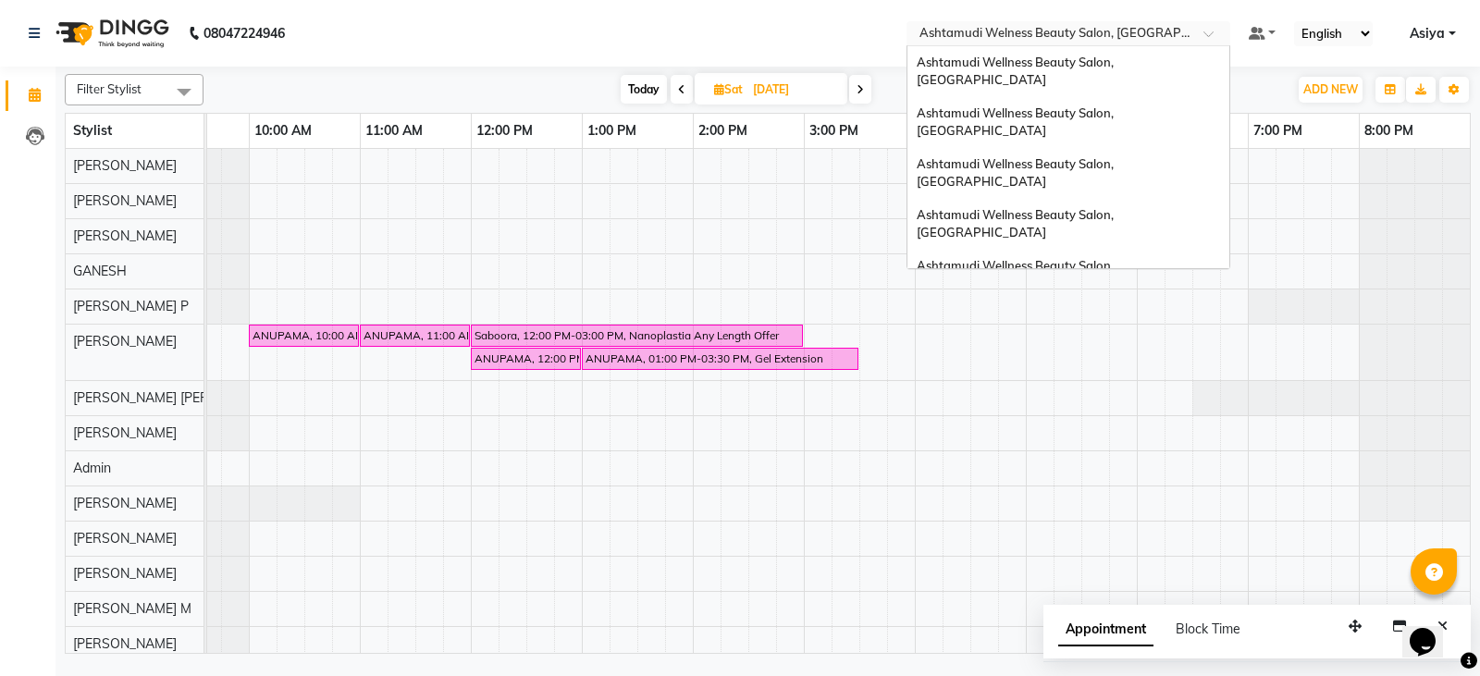
scroll to position [256, 0]
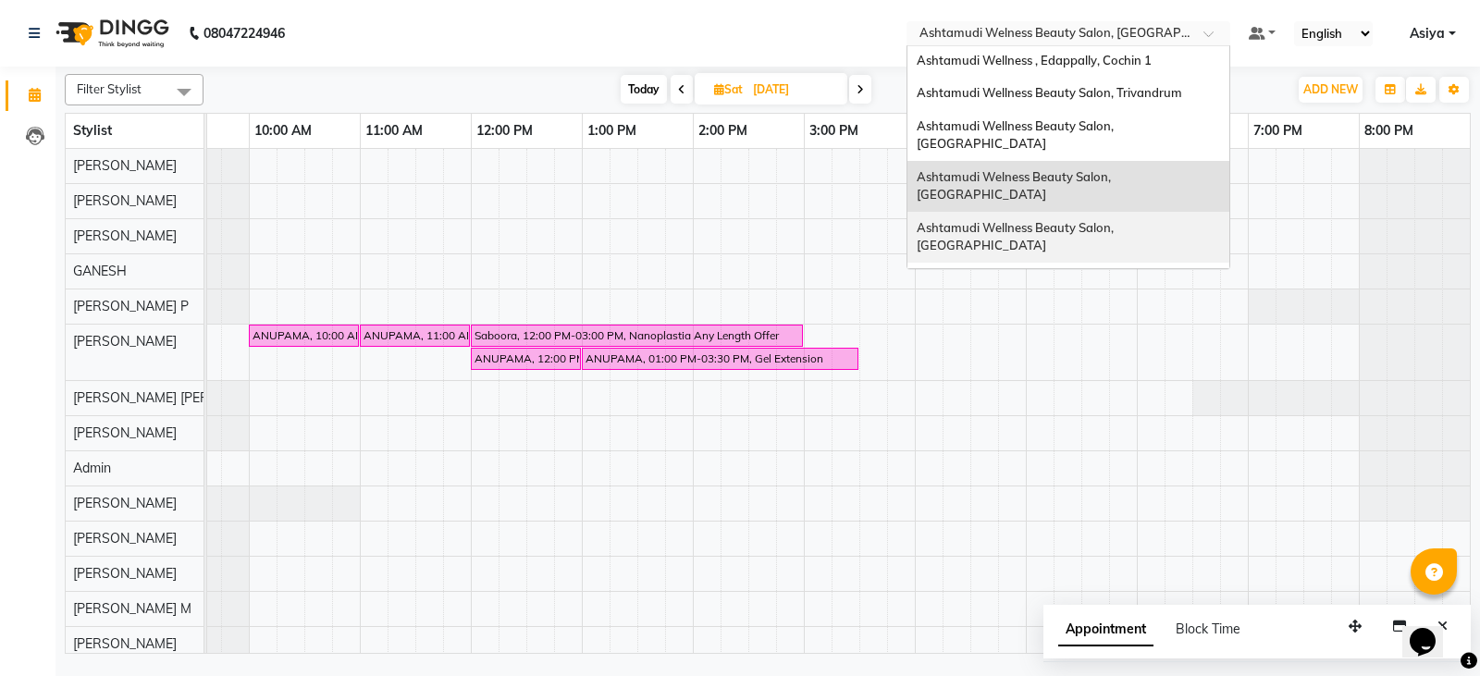
click at [1071, 220] on span "Ashtamudi Wellness Beauty Salon, Cochin" at bounding box center [1017, 236] width 200 height 33
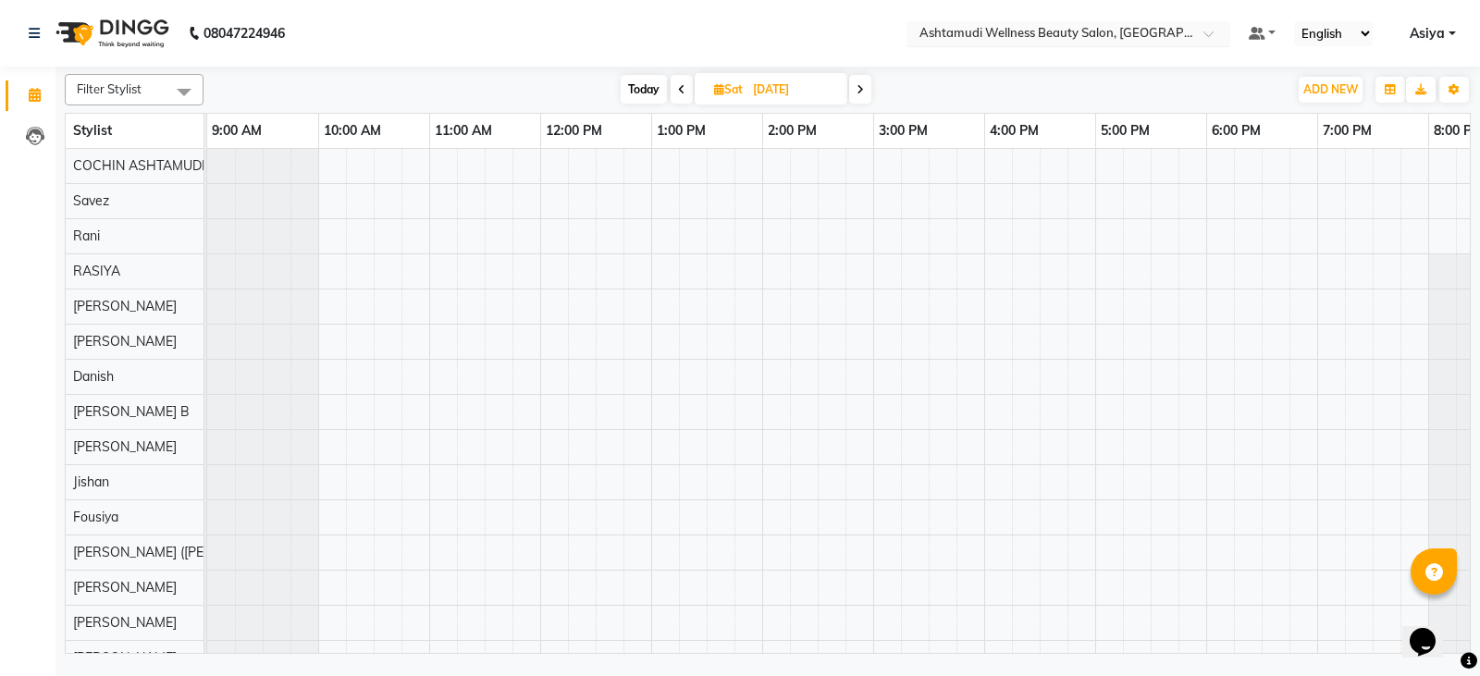
click at [1134, 24] on div "× Ashtamudi Wellness Beauty Salon, Cochin" at bounding box center [1059, 33] width 279 height 19
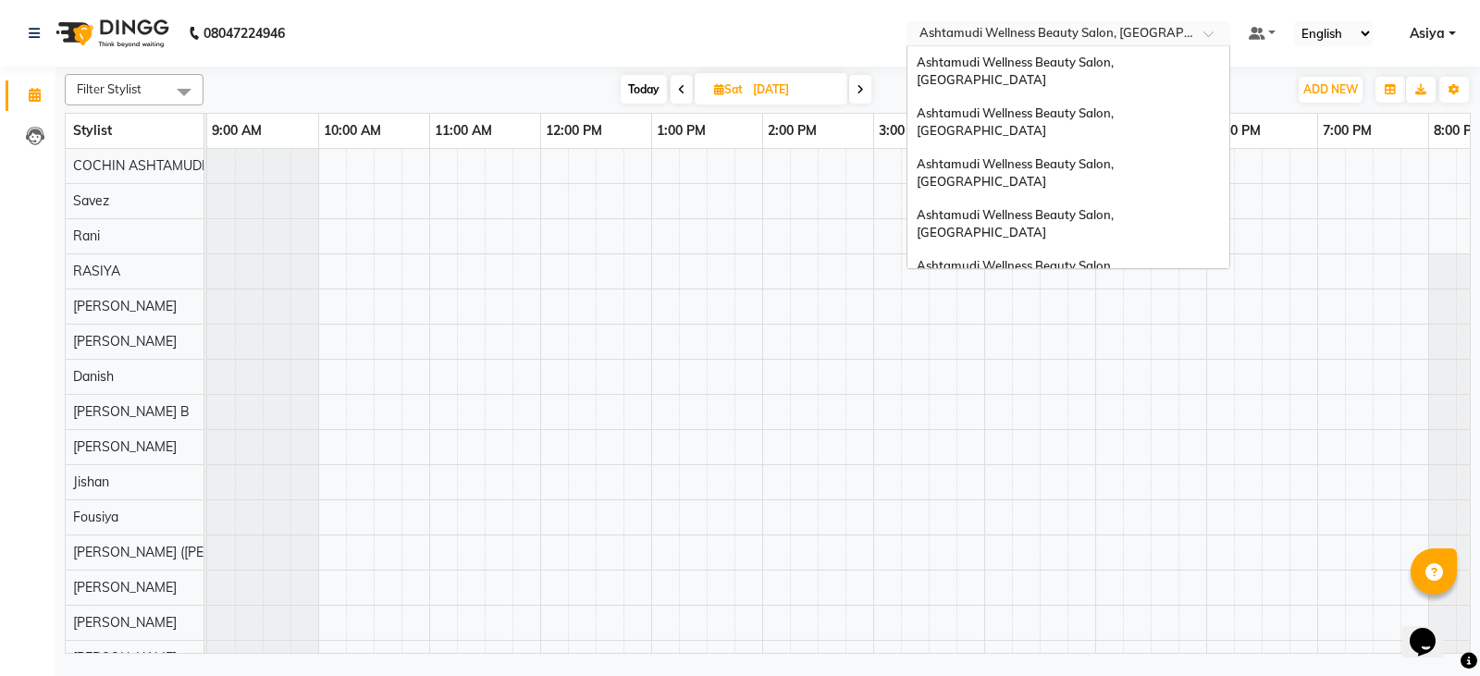
scroll to position [256, 0]
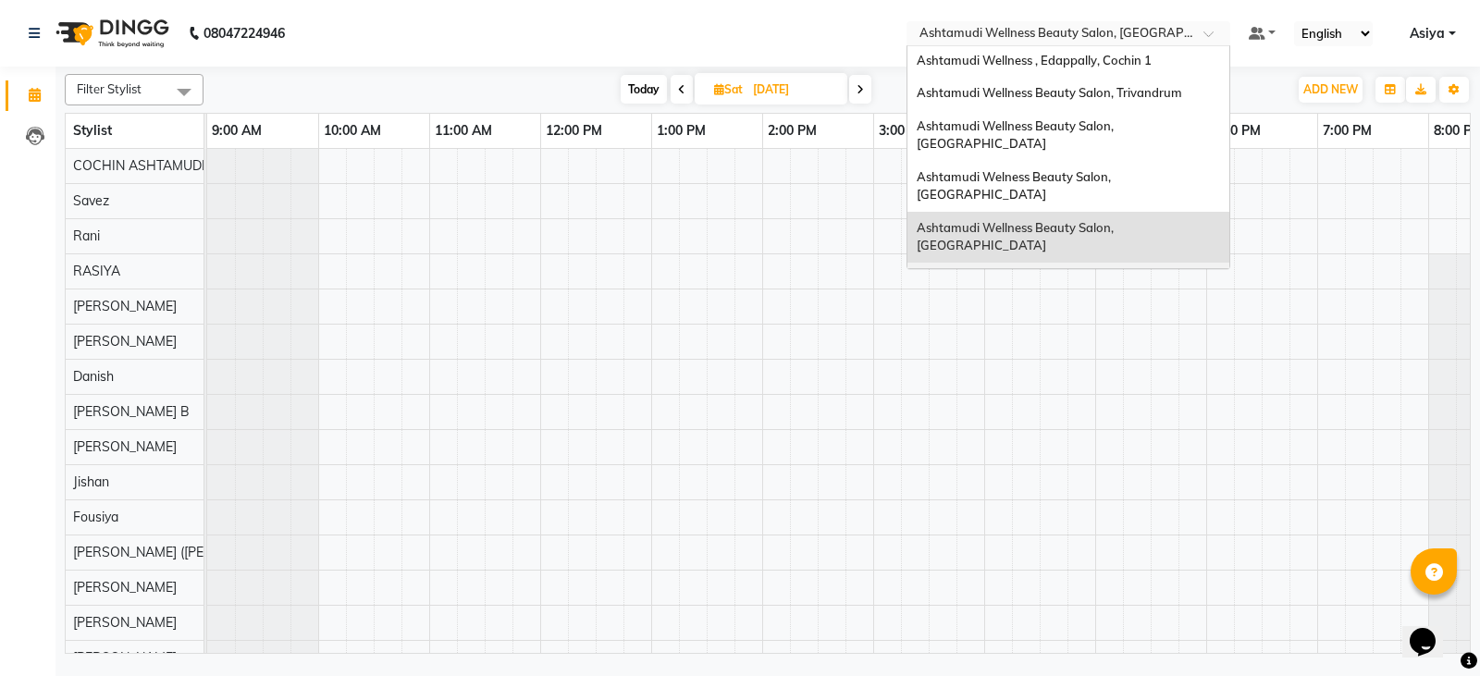
click at [1117, 271] on span "Ashtamudi Wellness Beauty Salon, [GEOGRAPHIC_DATA]" at bounding box center [1017, 287] width 200 height 33
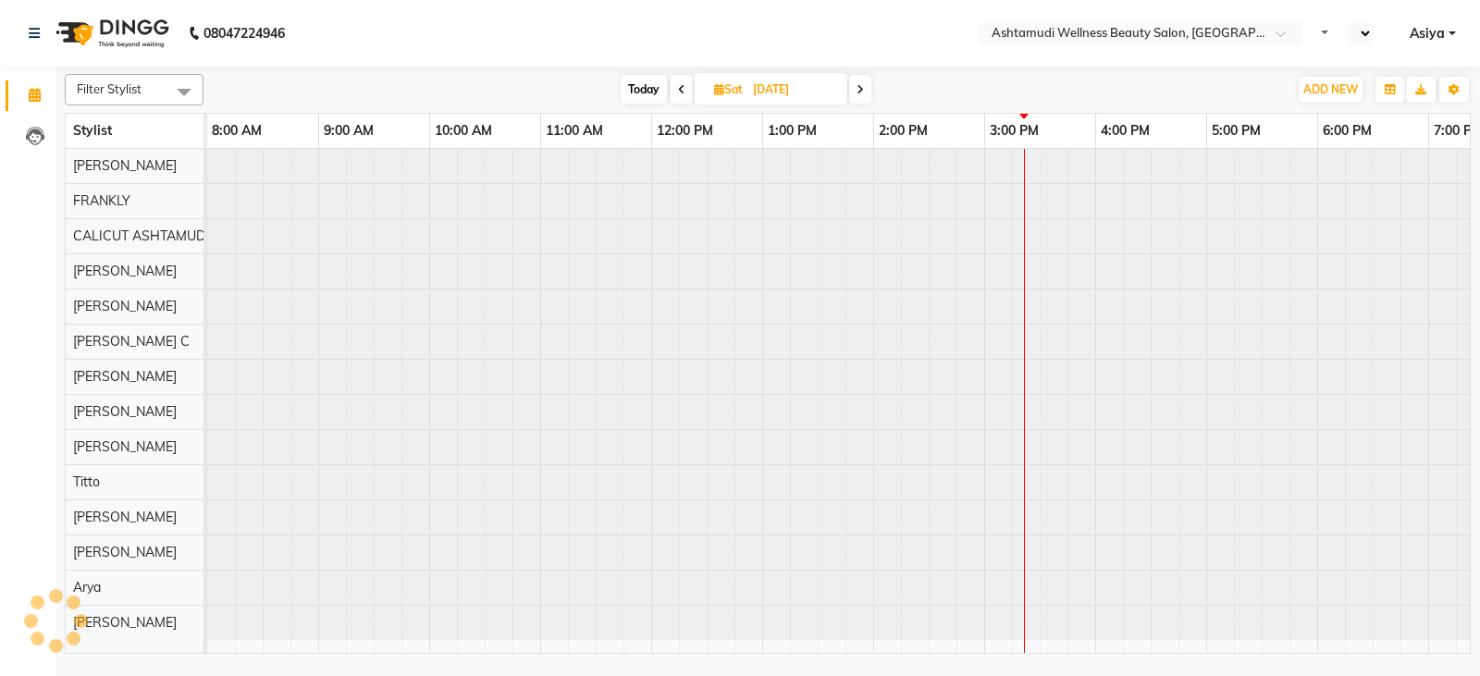
select select "en"
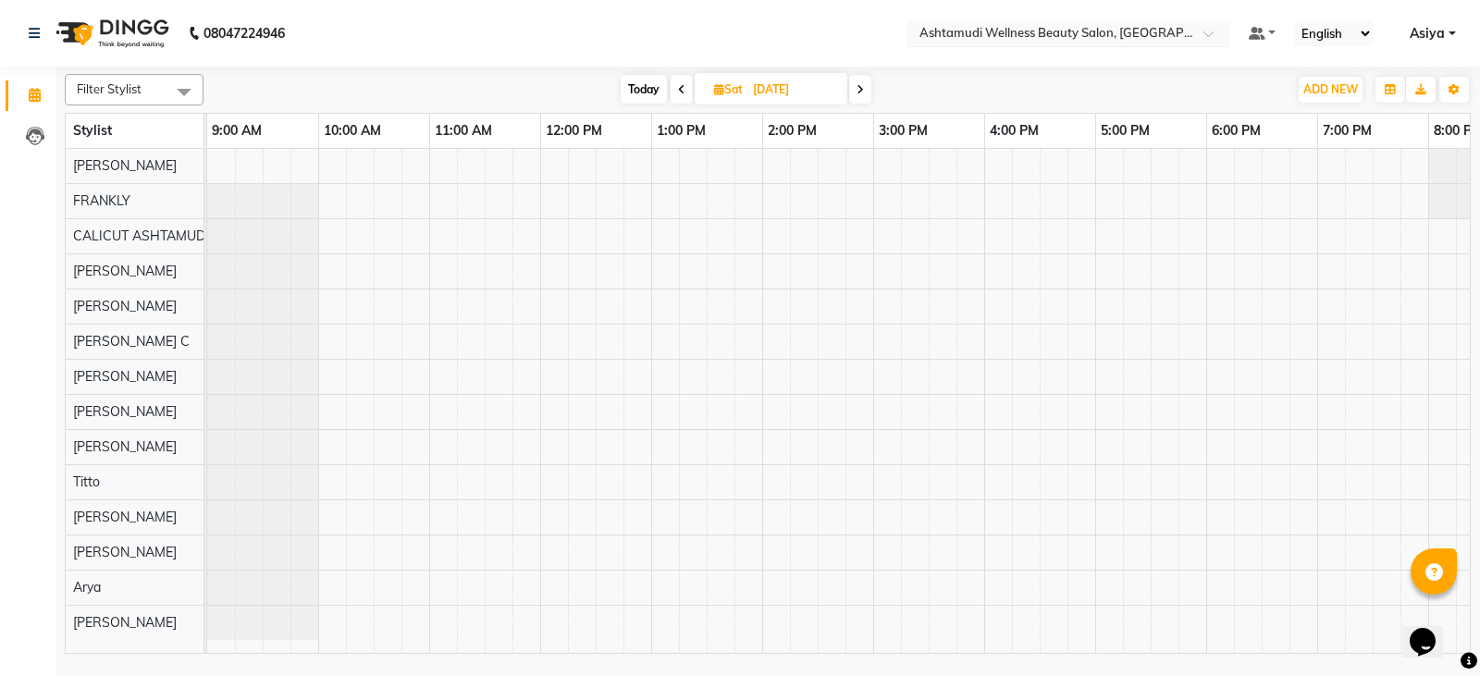
click at [1154, 31] on input "text" at bounding box center [1050, 35] width 268 height 19
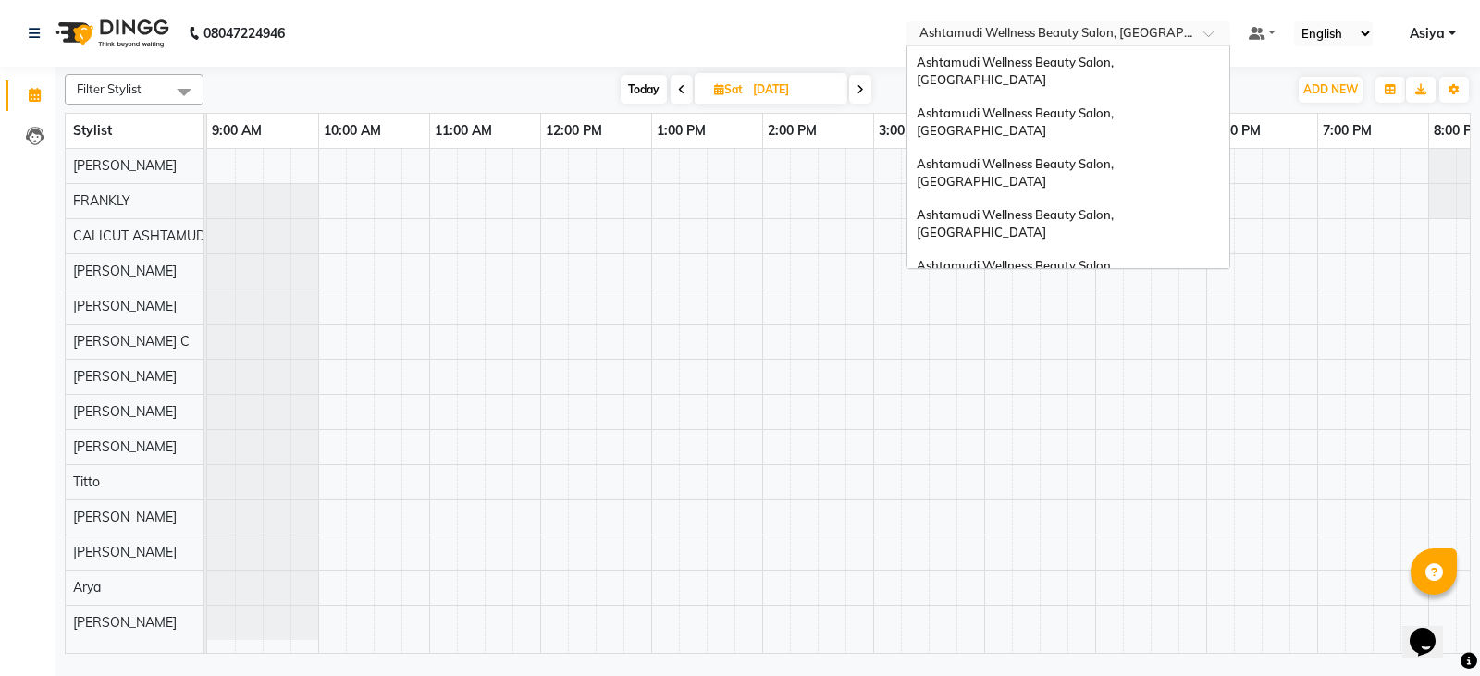
scroll to position [256, 0]
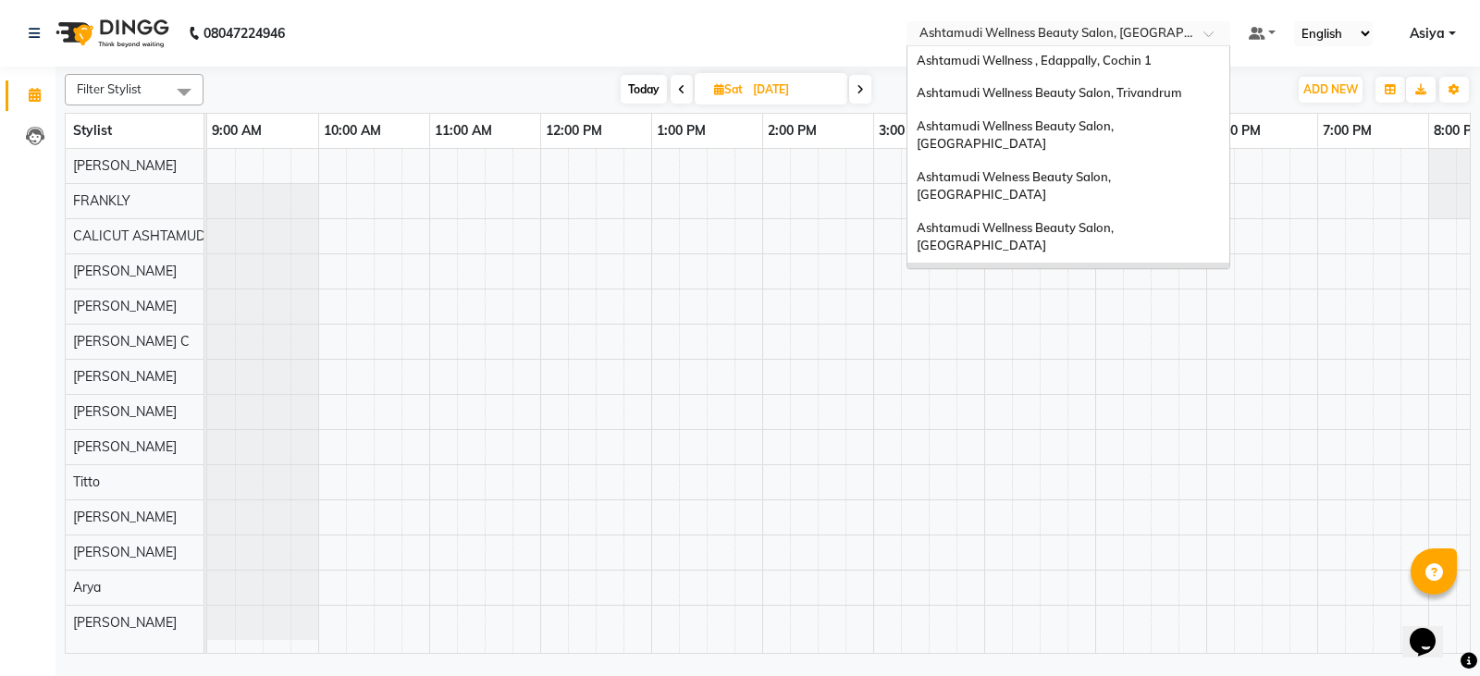
click at [1121, 314] on div "Ashtamudi Beauty Lounge, [GEOGRAPHIC_DATA]" at bounding box center [1069, 330] width 322 height 33
